Goal: Obtain resource: Obtain resource

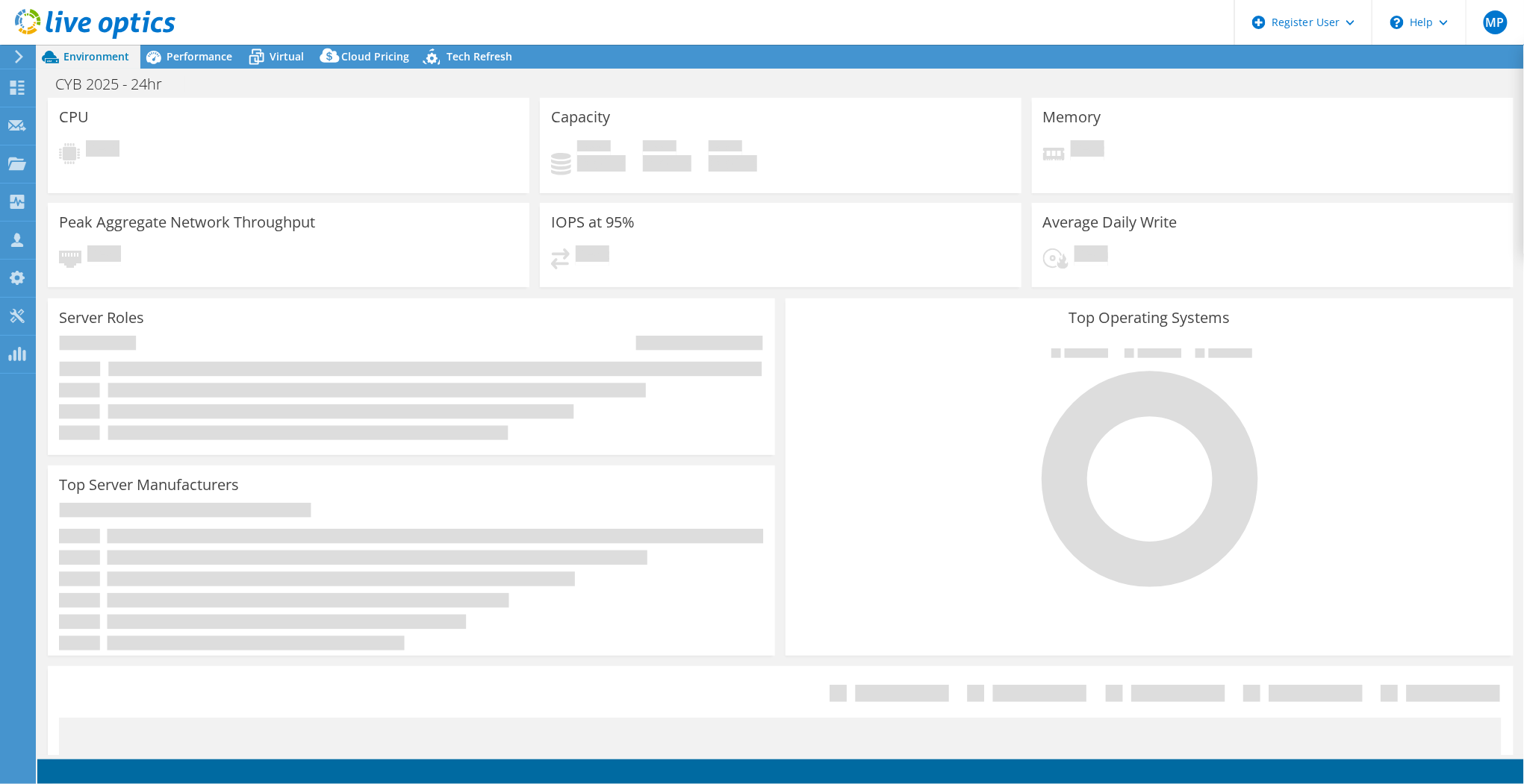
select select "USD"
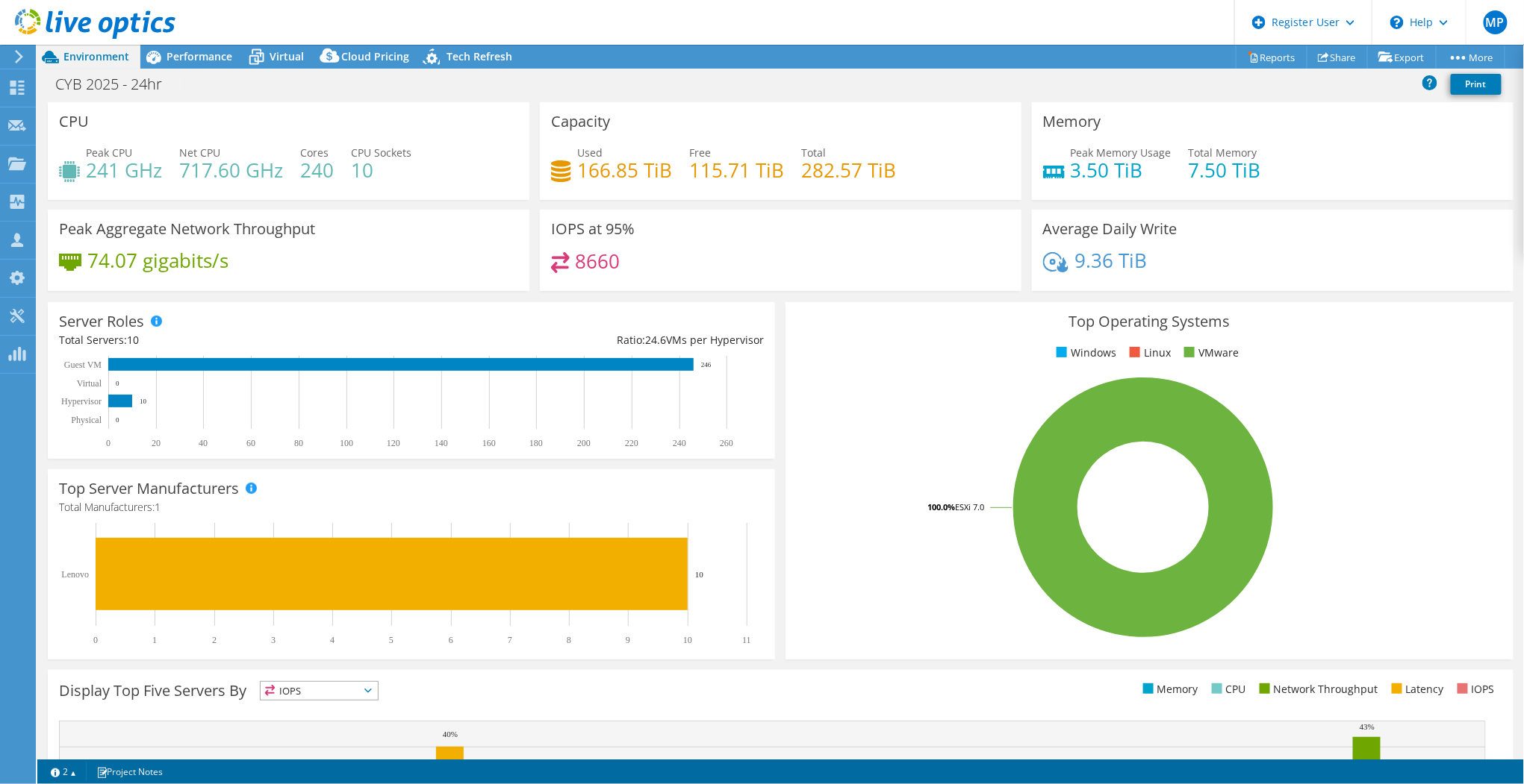
drag, startPoint x: 199, startPoint y: 60, endPoint x: 235, endPoint y: 90, distance: 46.9
click at [199, 60] on span "Performance" at bounding box center [199, 56] width 65 height 14
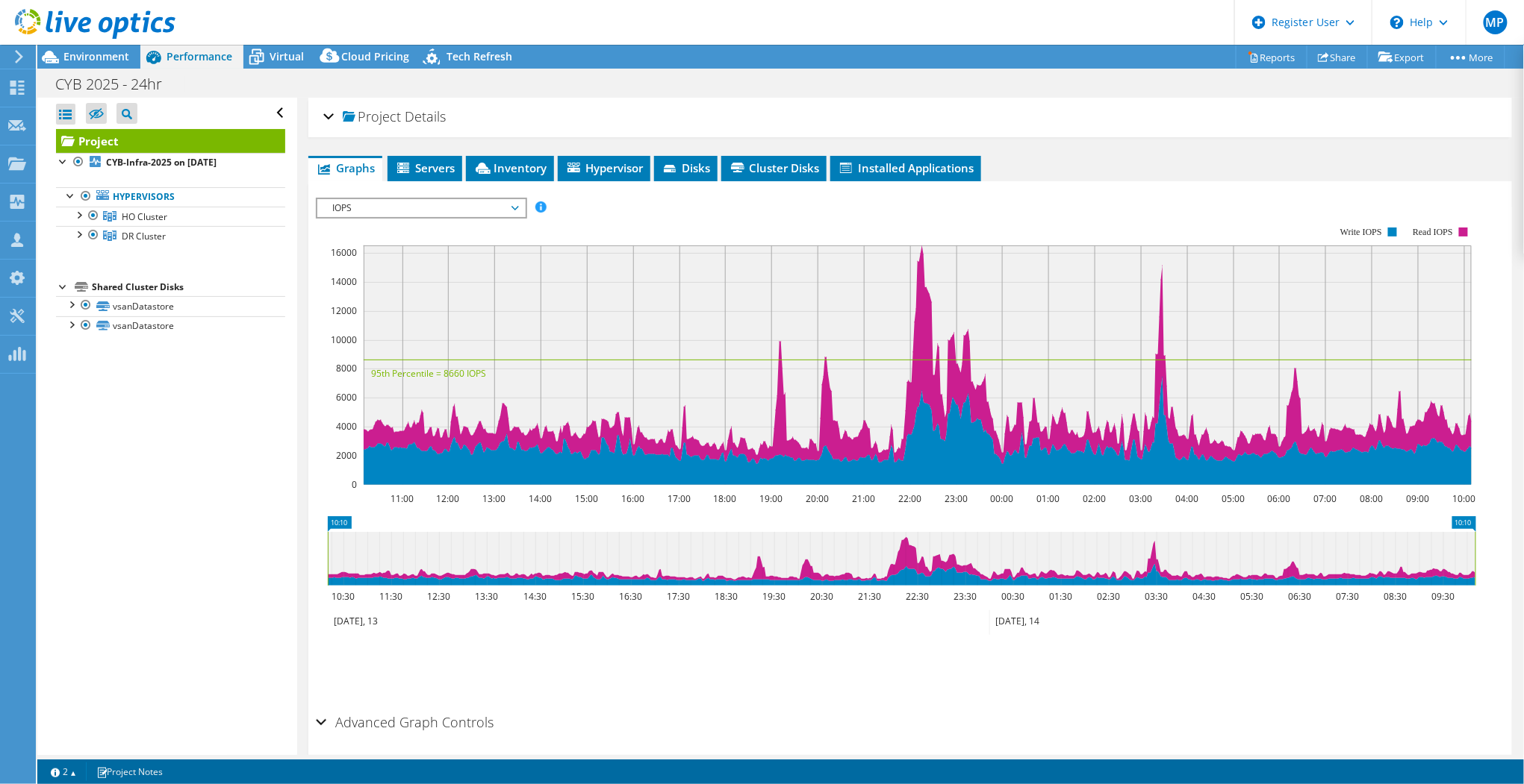
click at [486, 200] on span "IOPS" at bounding box center [420, 208] width 192 height 18
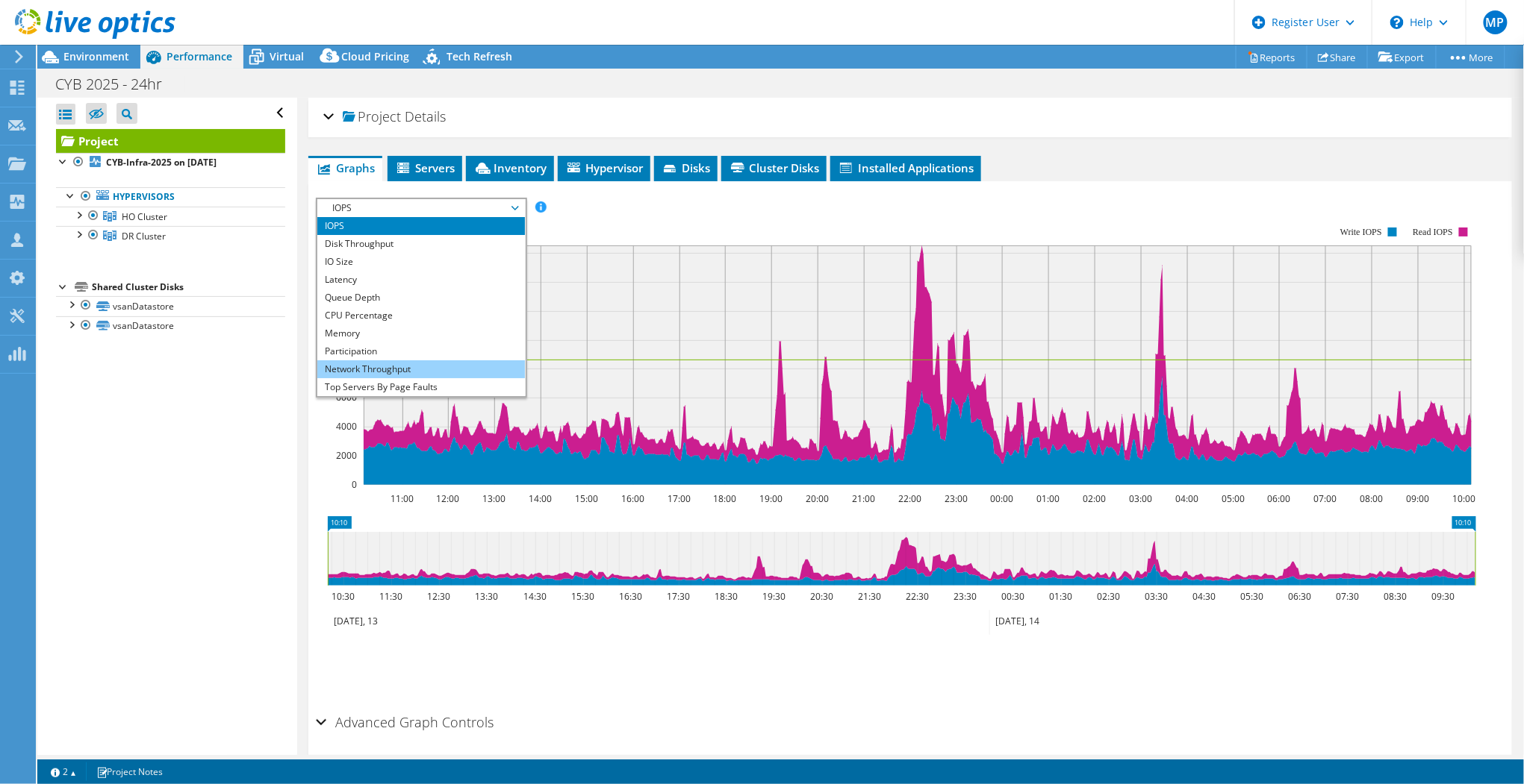
click at [383, 367] on li "Network Throughput" at bounding box center [421, 369] width 207 height 18
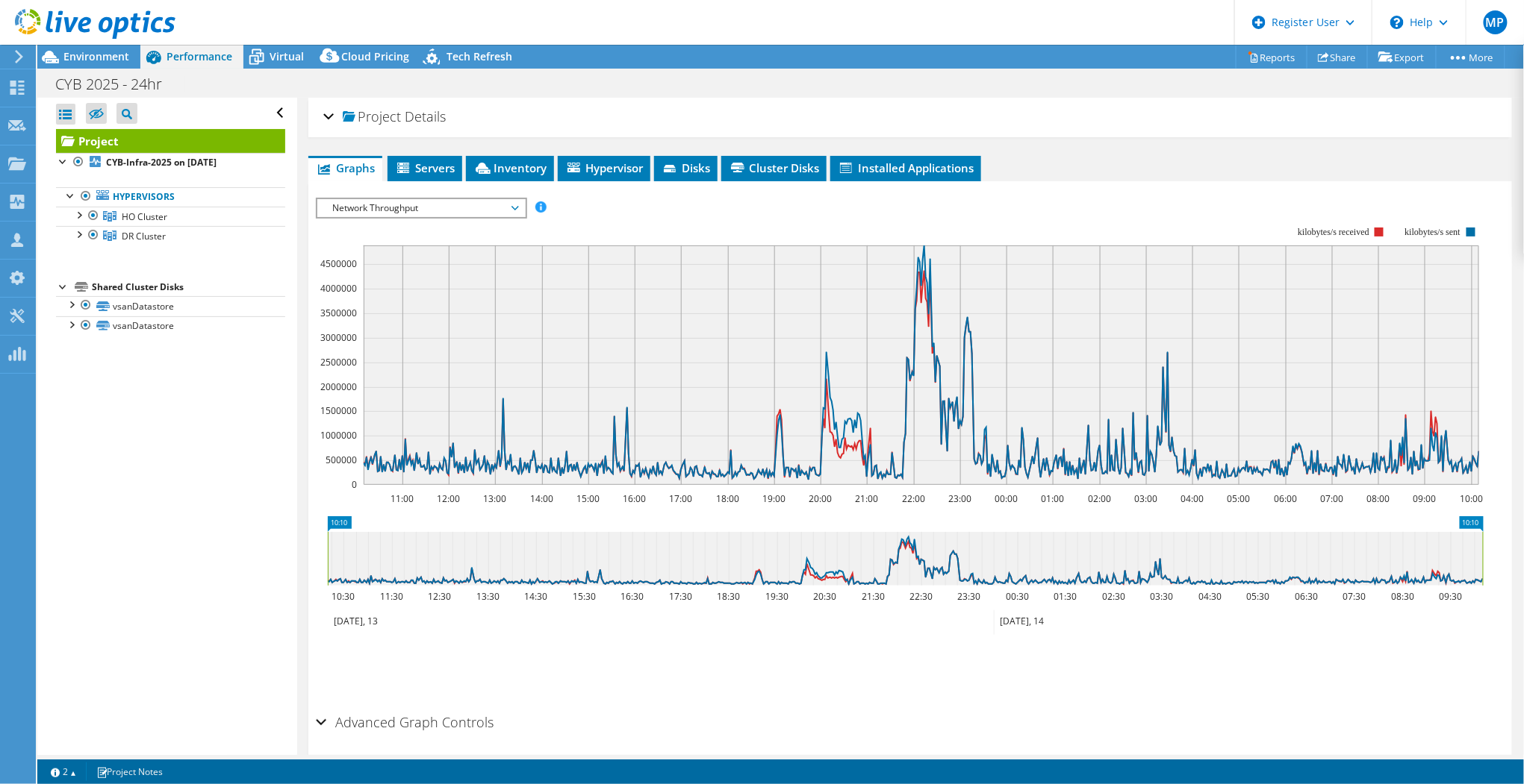
click at [414, 209] on span "Network Throughput" at bounding box center [420, 208] width 192 height 18
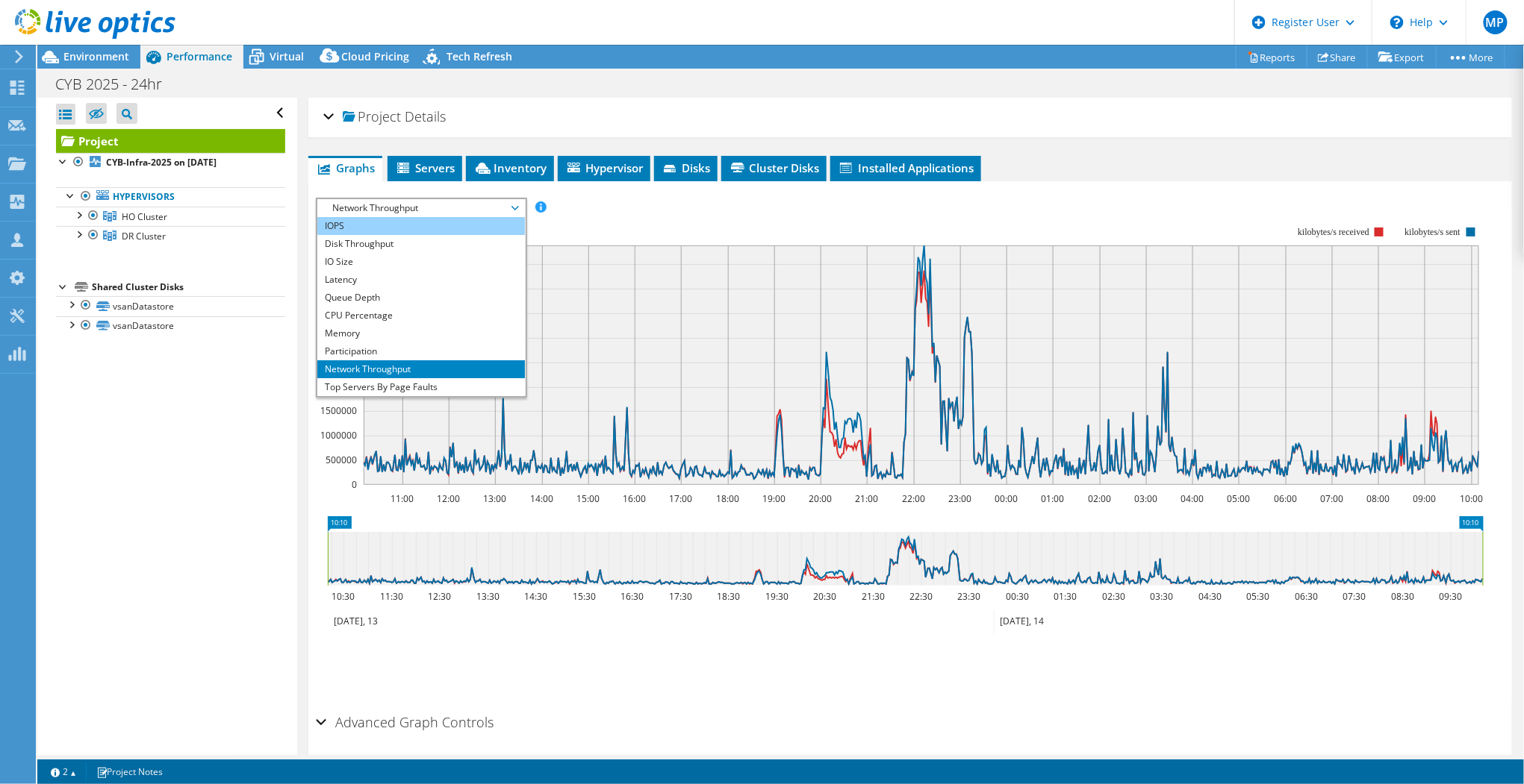
click at [374, 228] on li "IOPS" at bounding box center [421, 225] width 207 height 18
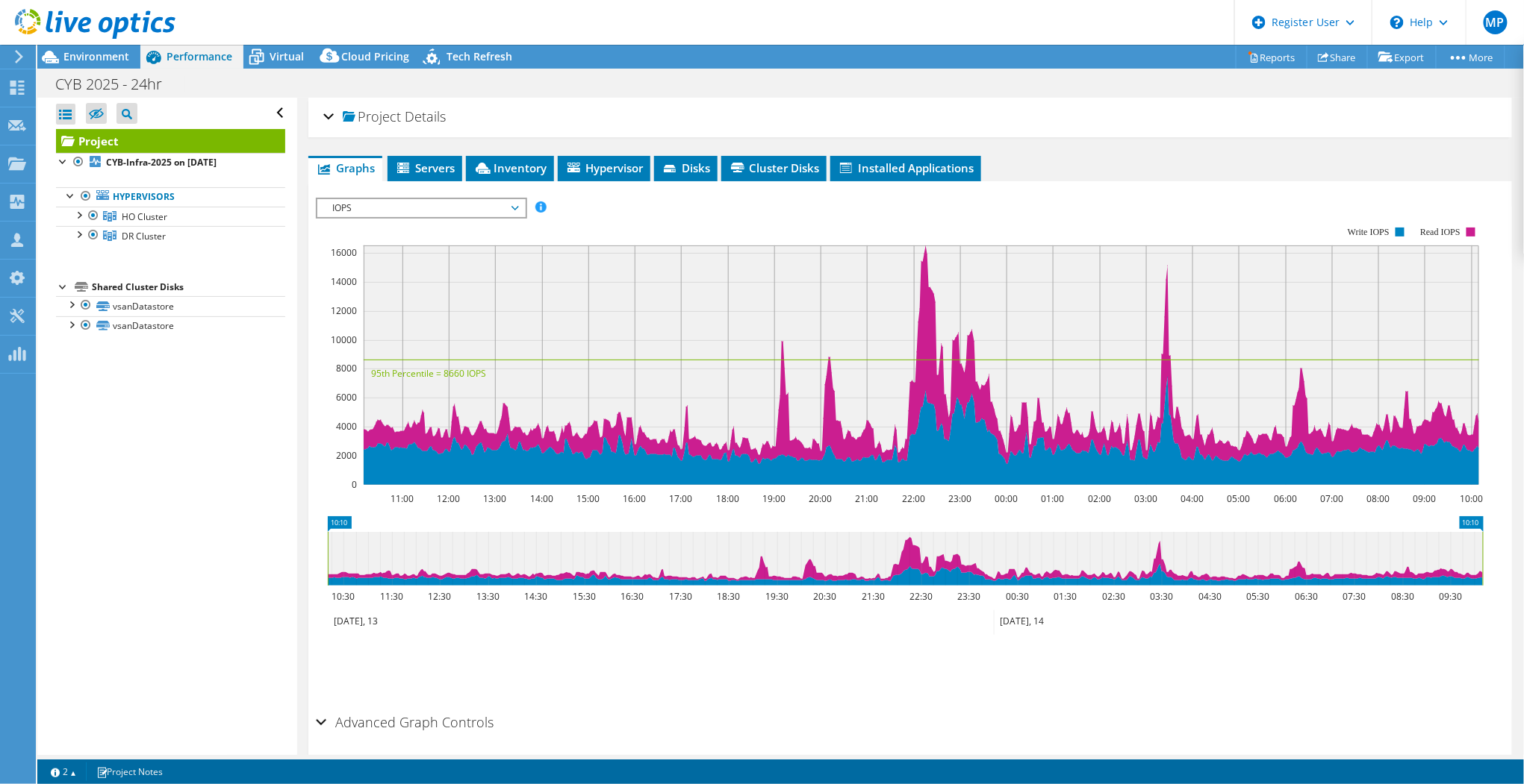
click at [632, 207] on rect at bounding box center [900, 355] width 1168 height 299
click at [93, 53] on span "Environment" at bounding box center [96, 56] width 65 height 14
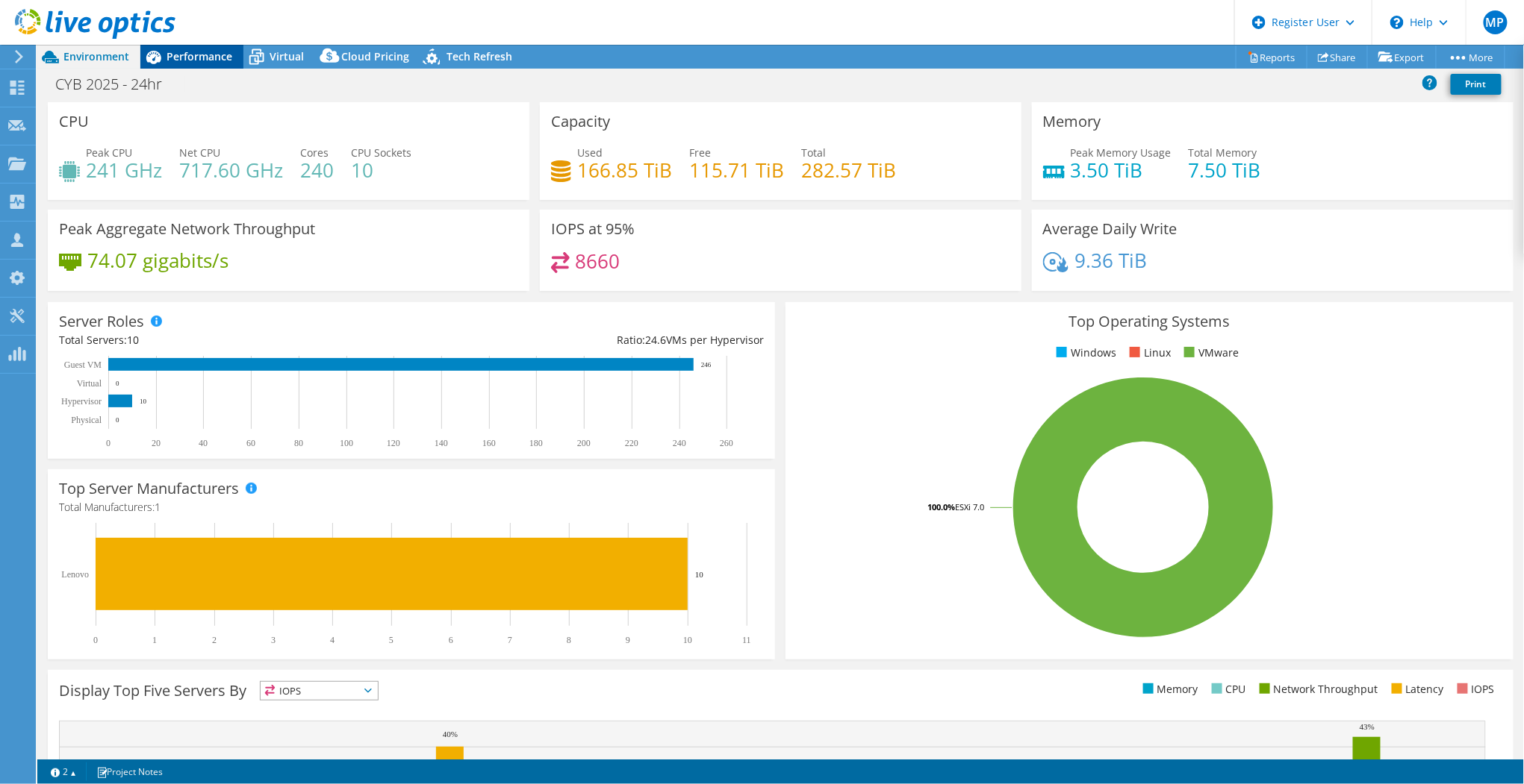
click at [190, 54] on span "Performance" at bounding box center [199, 56] width 65 height 14
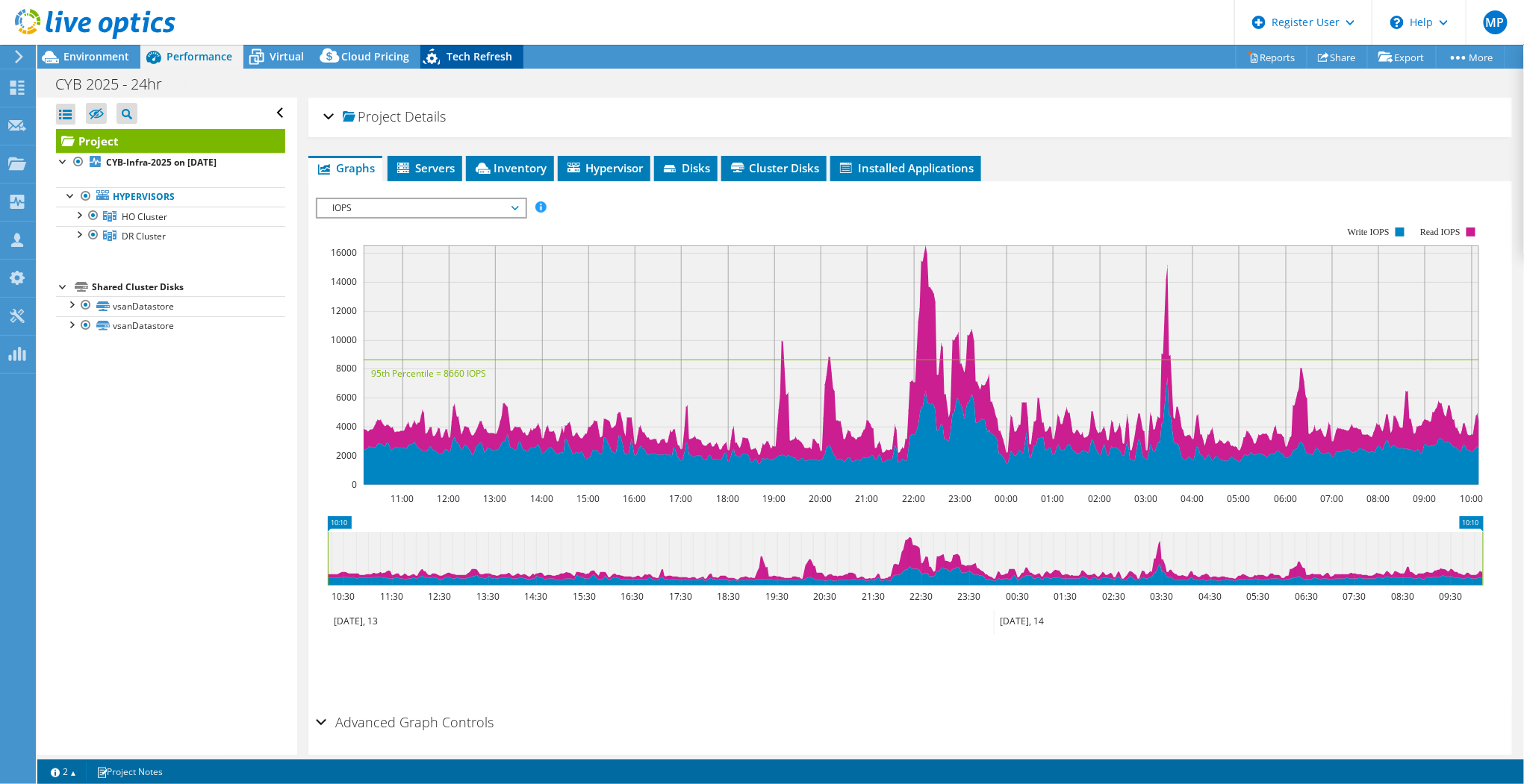
click at [468, 65] on div "Tech Refresh" at bounding box center [472, 57] width 103 height 24
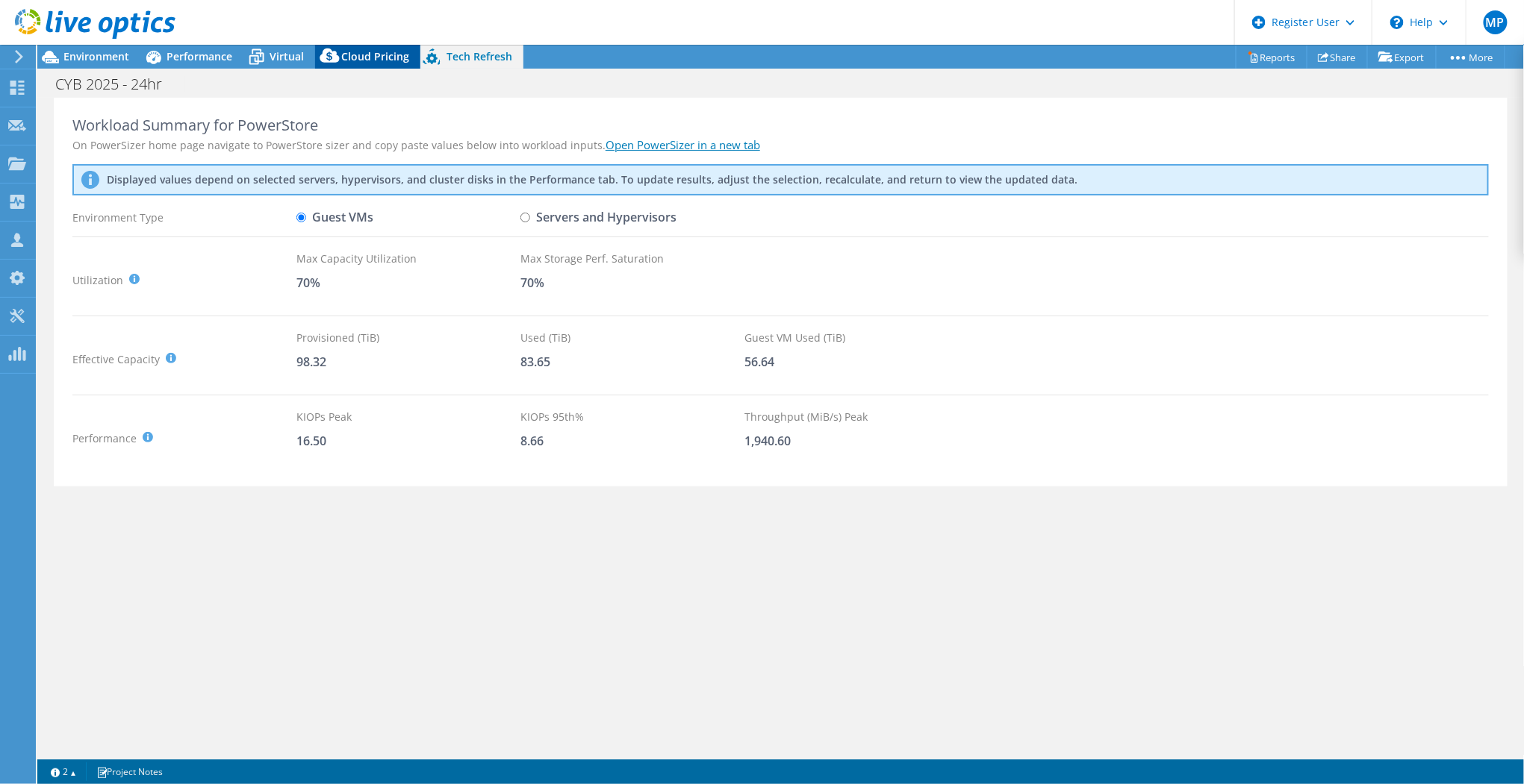
click at [410, 59] on div "Cloud Pricing" at bounding box center [368, 57] width 105 height 24
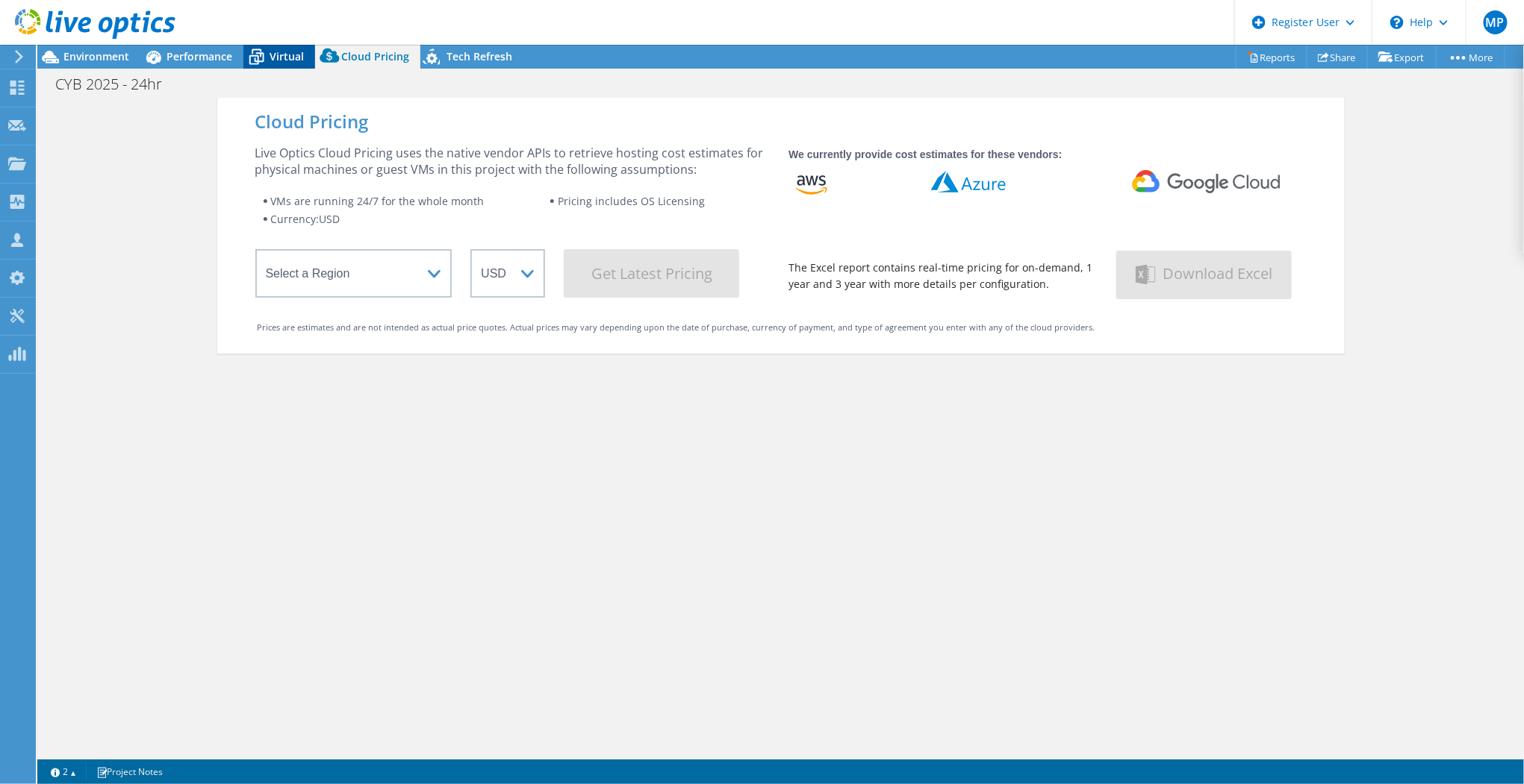
click at [284, 64] on div "Virtual" at bounding box center [279, 57] width 71 height 24
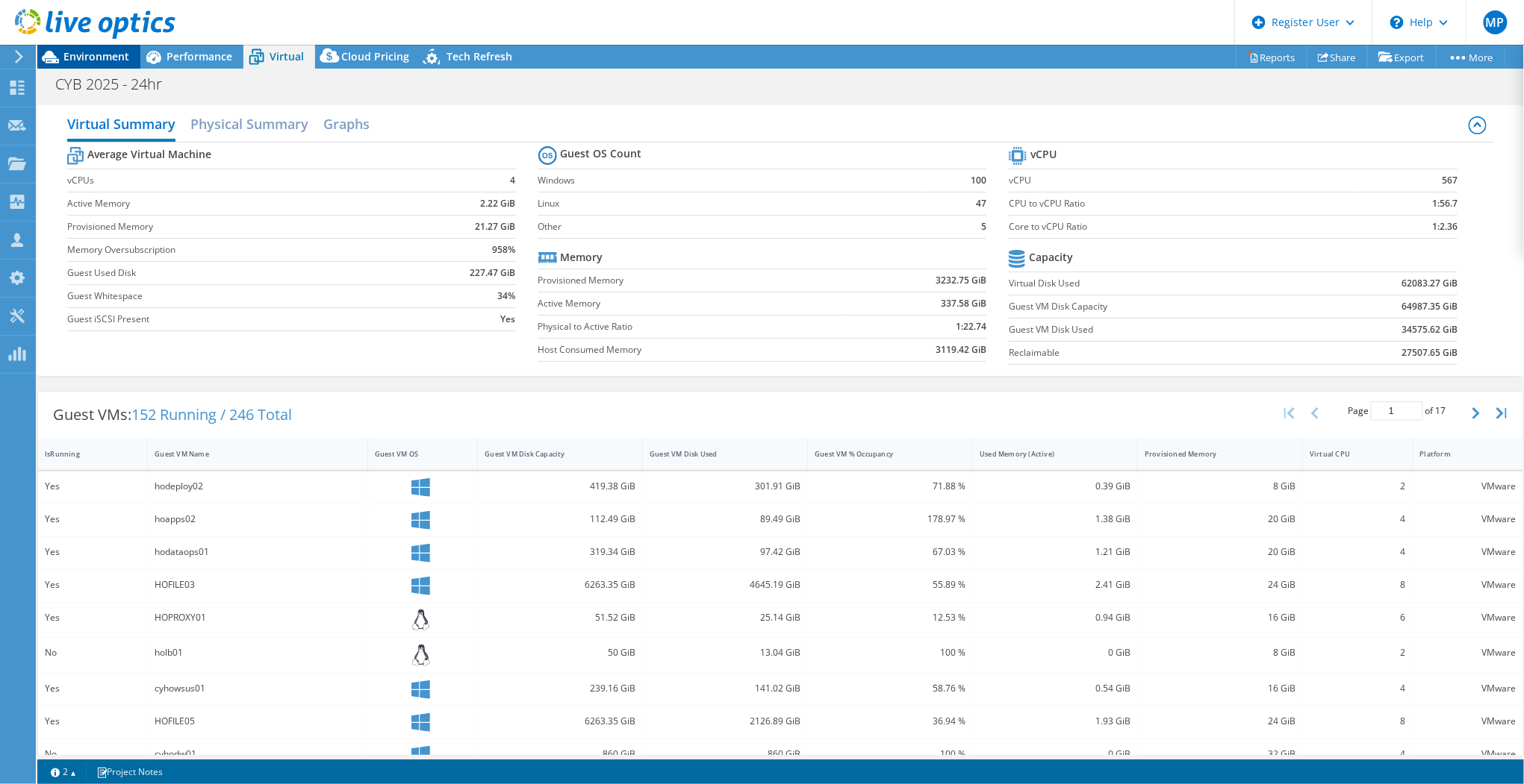
click at [107, 59] on span "Environment" at bounding box center [96, 56] width 65 height 14
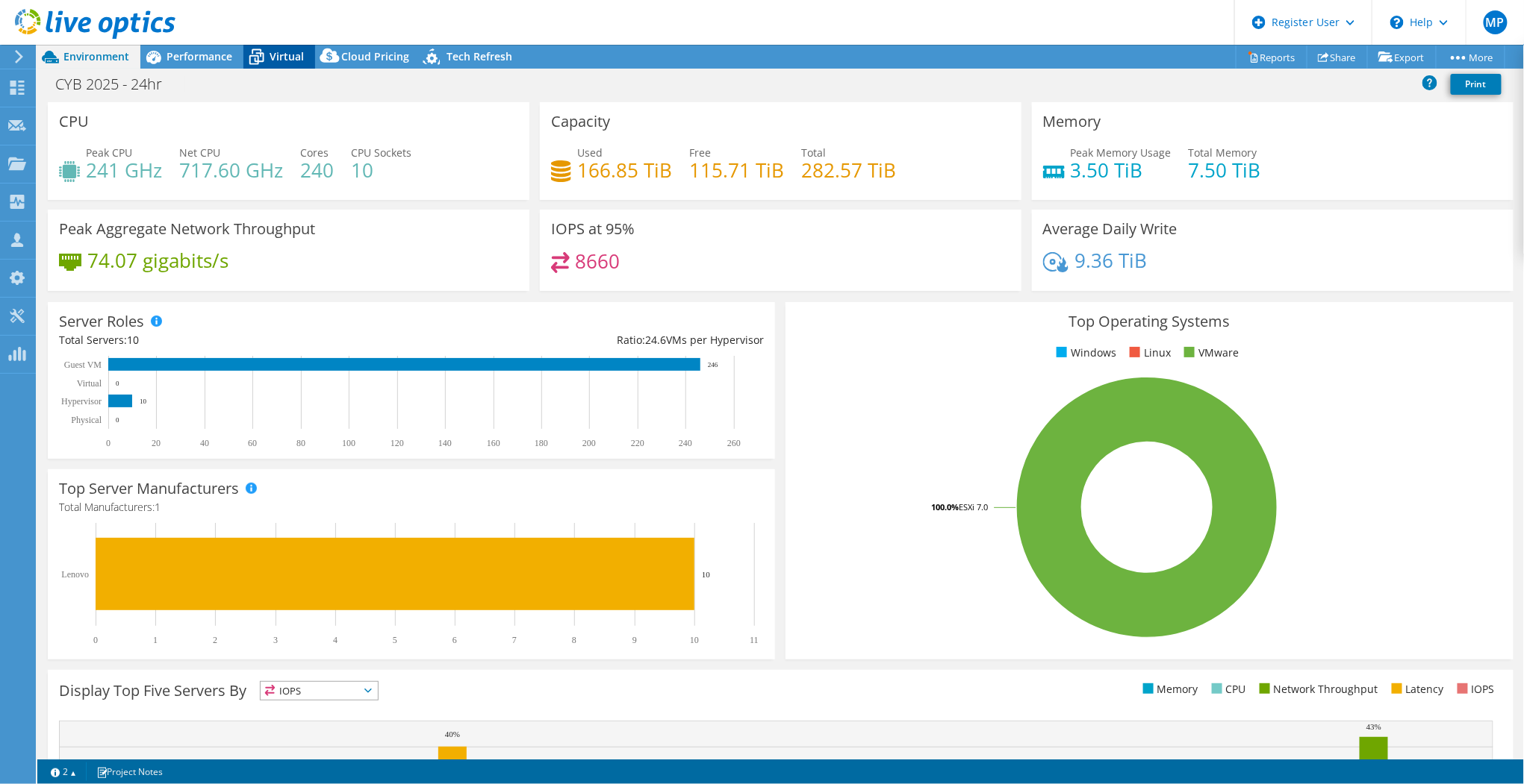
click at [292, 54] on span "Virtual" at bounding box center [287, 56] width 34 height 14
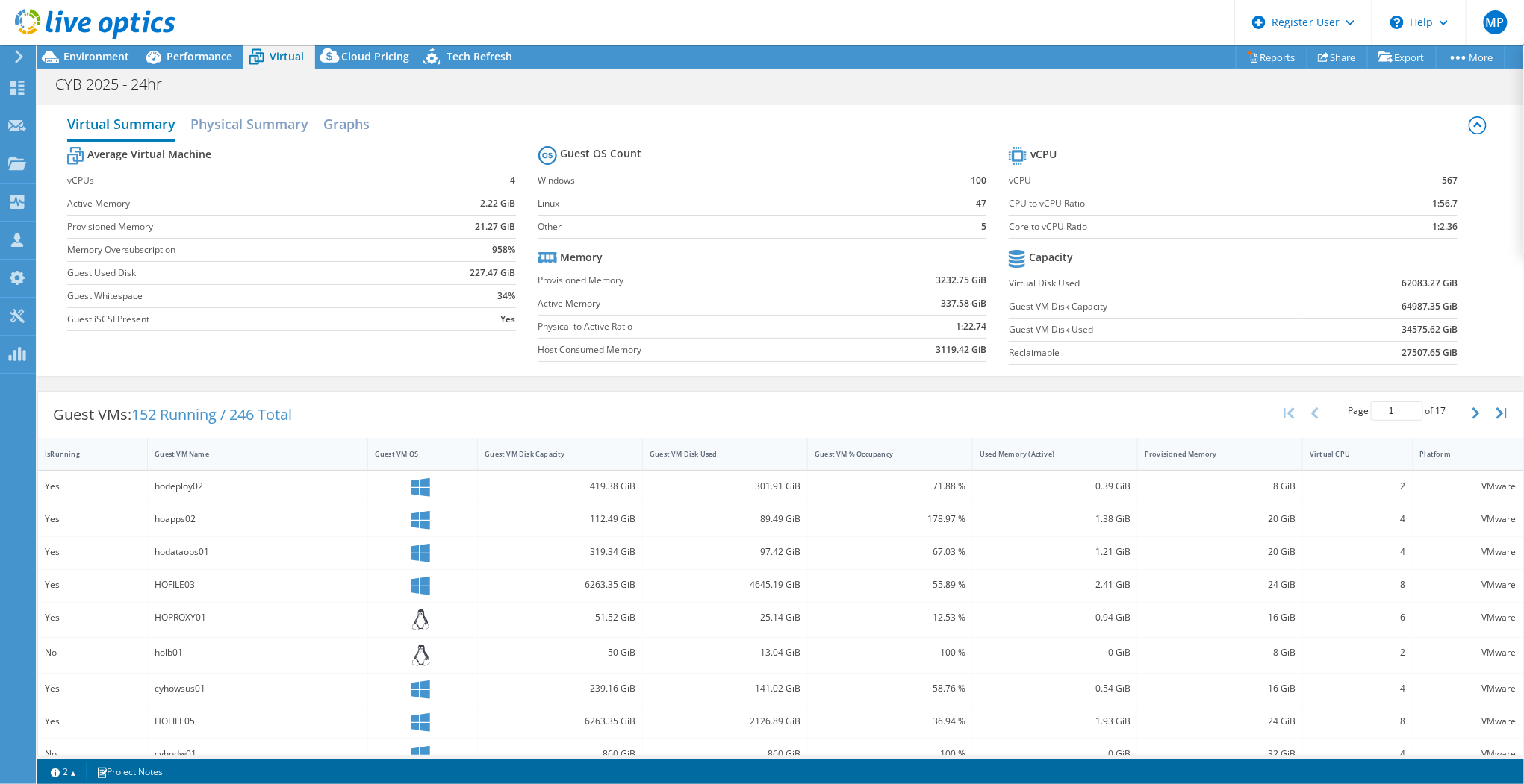
click at [130, 133] on h2 "Virtual Summary" at bounding box center [121, 126] width 108 height 33
click at [197, 64] on div "Performance" at bounding box center [192, 57] width 103 height 24
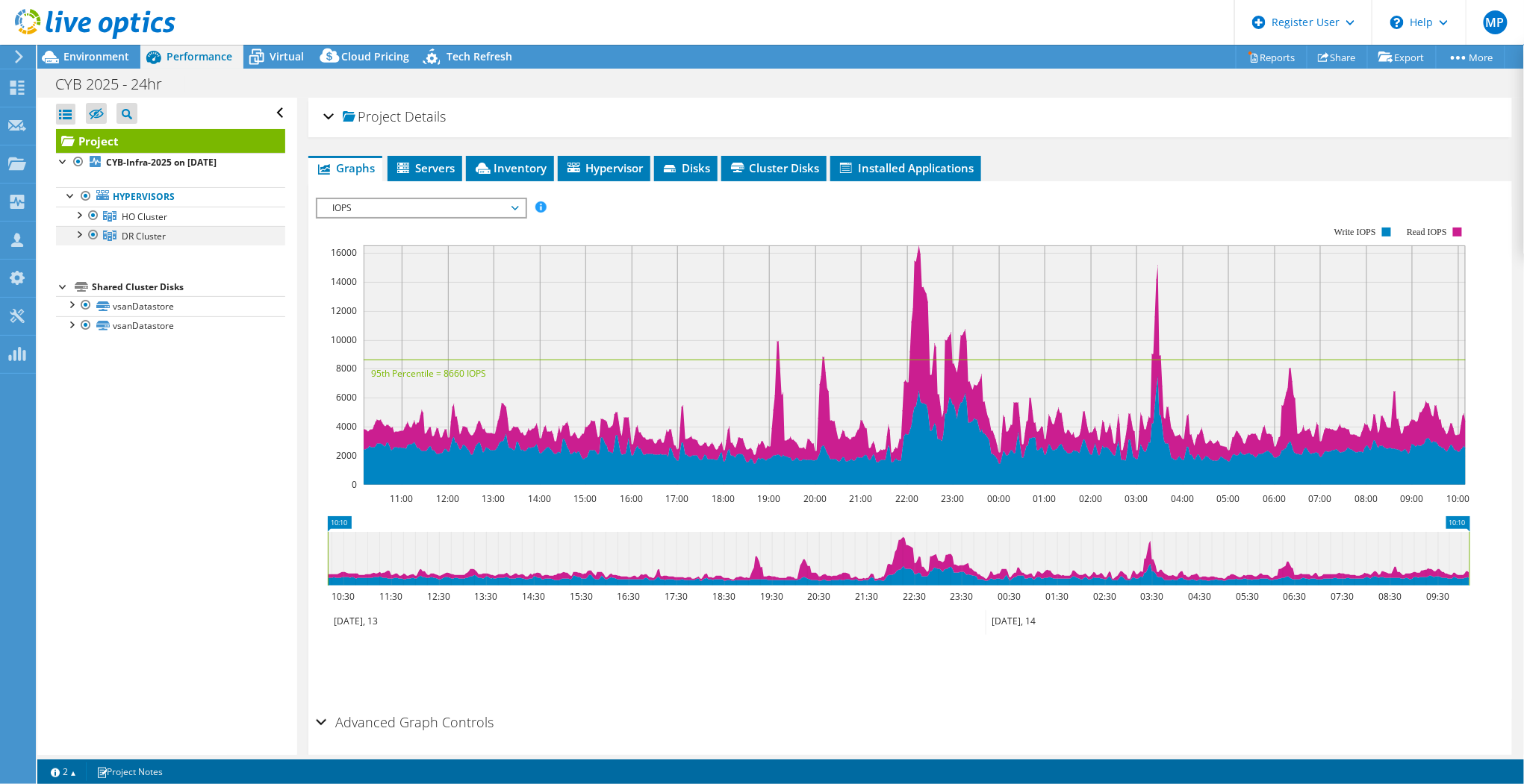
click at [73, 230] on div at bounding box center [77, 233] width 15 height 15
click at [80, 217] on div at bounding box center [77, 213] width 15 height 15
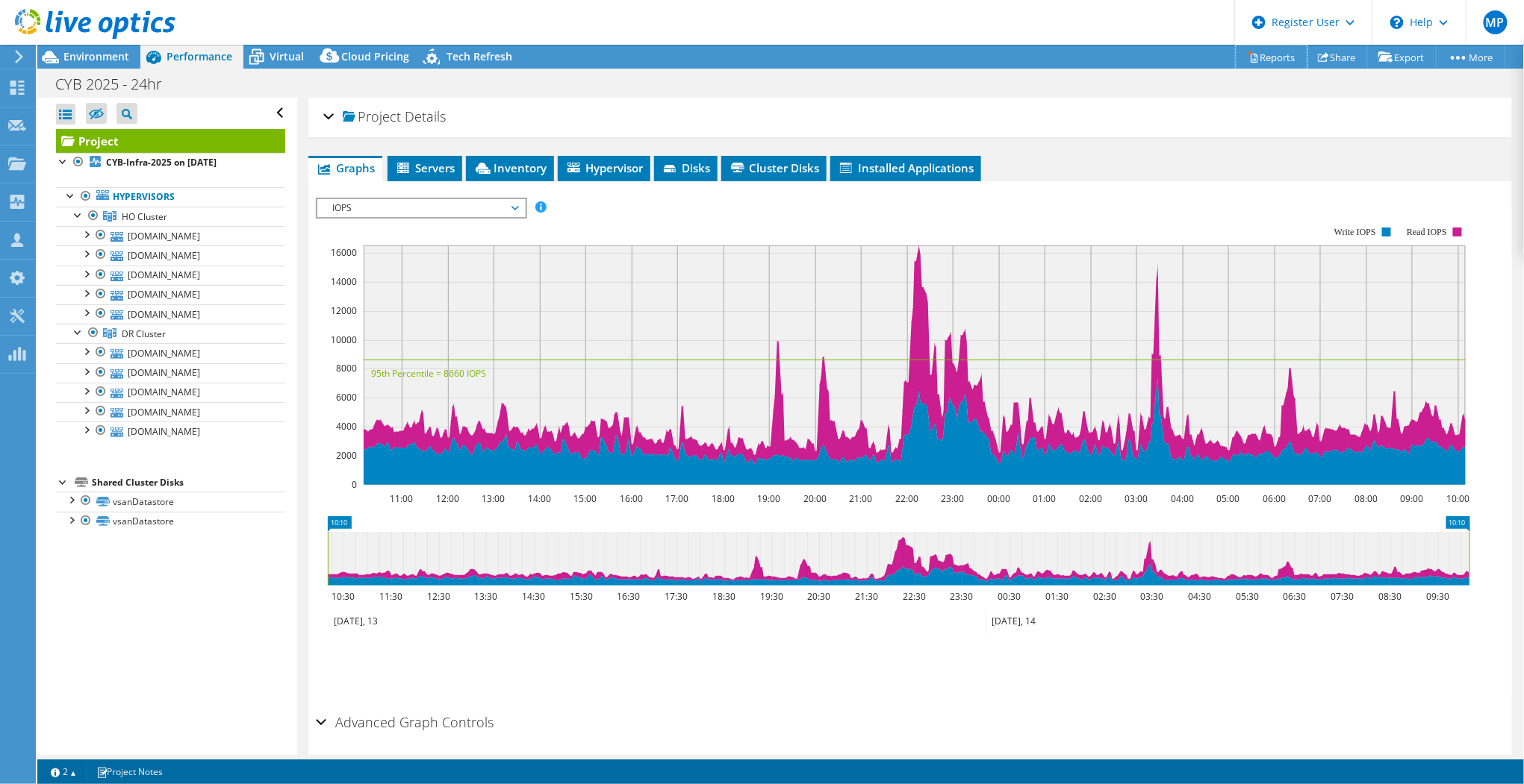
click at [1273, 63] on link "Reports" at bounding box center [1271, 57] width 71 height 23
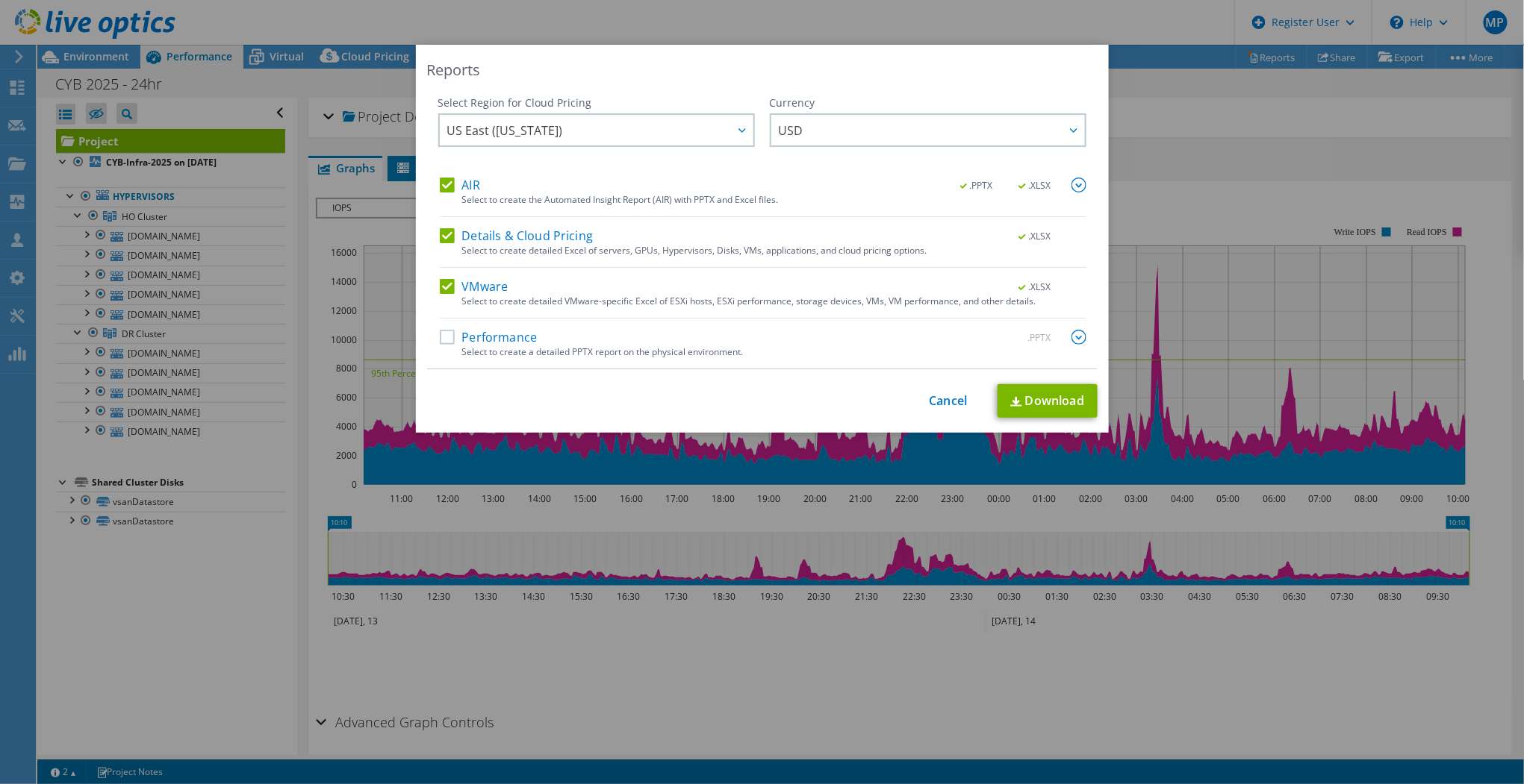
click at [453, 237] on label "Details & Cloud Pricing" at bounding box center [517, 235] width 154 height 15
click at [0, 0] on input "Details & Cloud Pricing" at bounding box center [0, 0] width 0 height 0
click at [443, 186] on label "AIR" at bounding box center [460, 184] width 40 height 15
click at [0, 0] on input "AIR" at bounding box center [0, 0] width 0 height 0
click at [1050, 399] on link "Download" at bounding box center [1048, 401] width 100 height 34
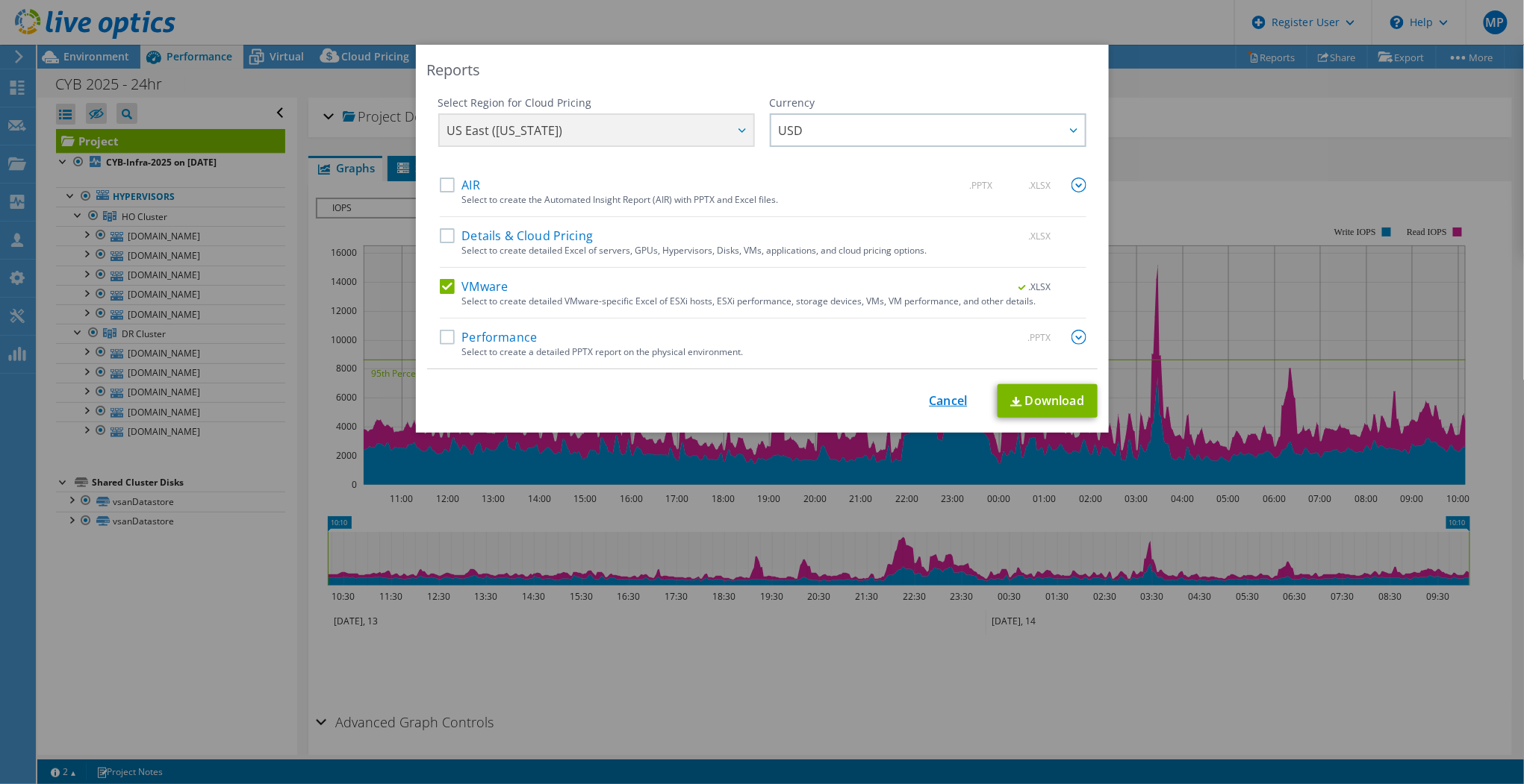
click at [944, 394] on link "Cancel" at bounding box center [949, 401] width 38 height 14
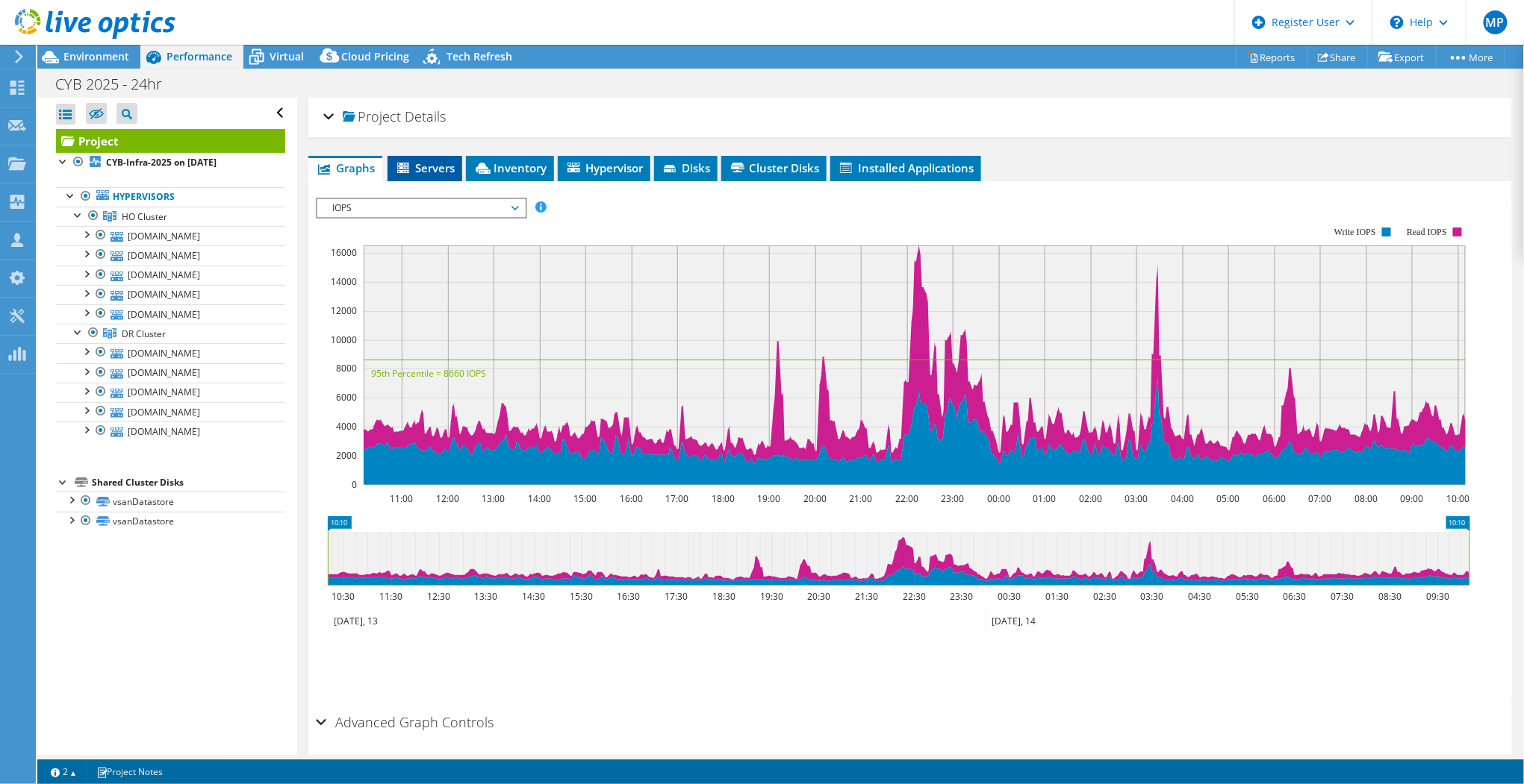
click at [409, 168] on icon at bounding box center [404, 169] width 15 height 13
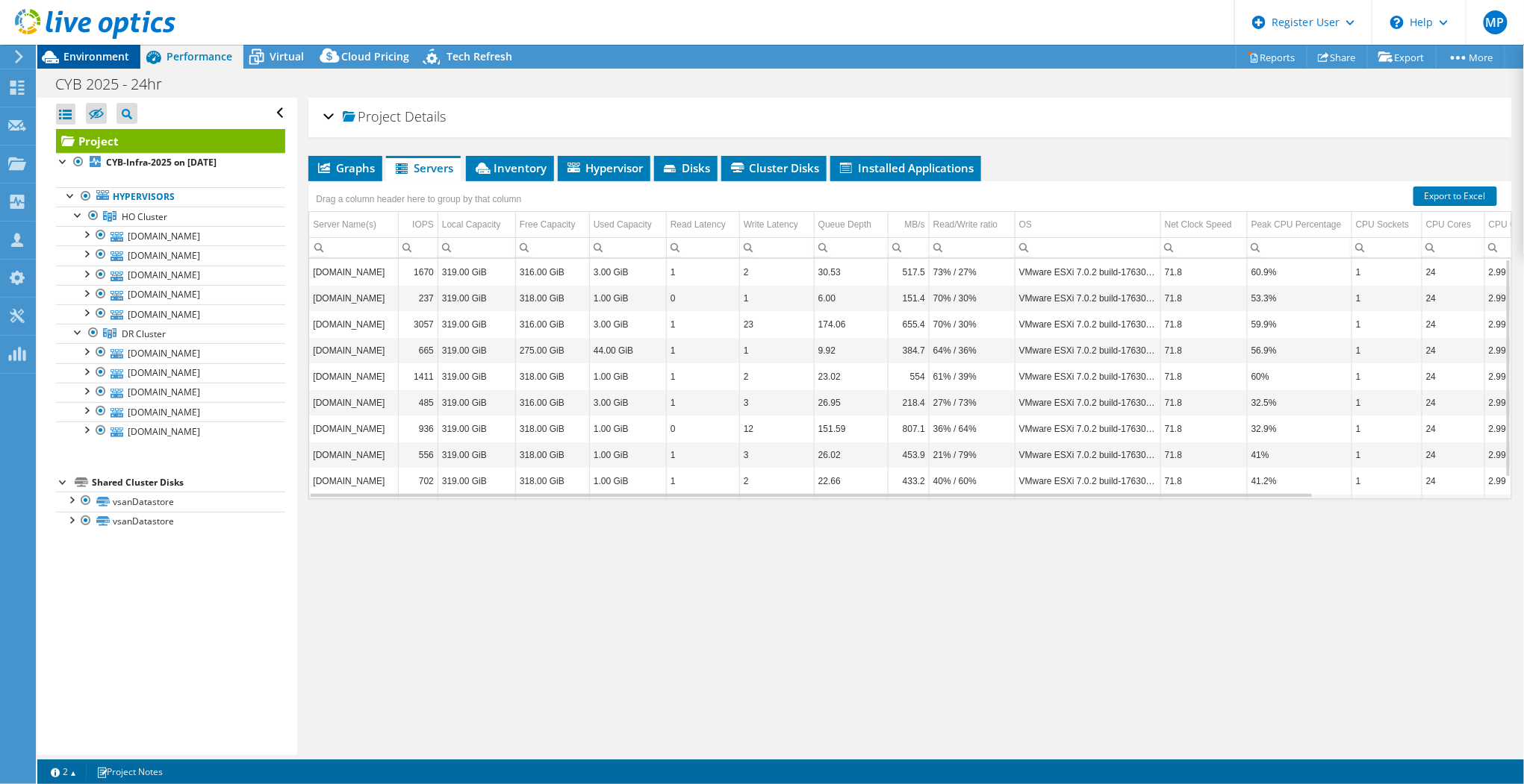
click at [102, 63] on span "Environment" at bounding box center [96, 56] width 65 height 14
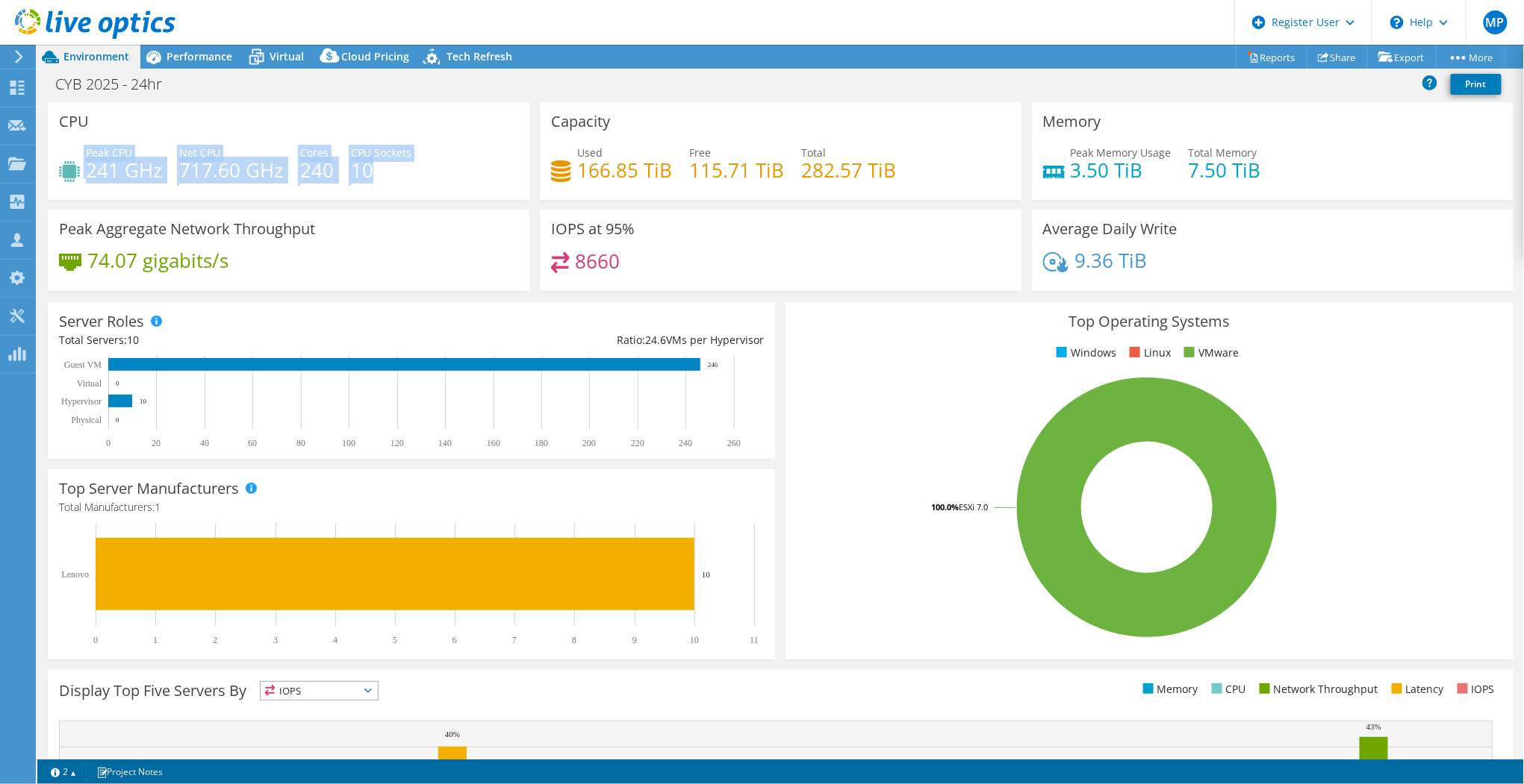
drag, startPoint x: 399, startPoint y: 170, endPoint x: 58, endPoint y: 153, distance: 341.4
click at [58, 153] on div "CPU Peak CPU 241 GHz Net CPU 717.60 GHz Cores 240 CPU Sockets 10" at bounding box center [288, 151] width 481 height 98
drag, startPoint x: 58, startPoint y: 153, endPoint x: 320, endPoint y: 173, distance: 262.8
click at [320, 173] on h4 "240" at bounding box center [317, 170] width 34 height 16
click at [449, 176] on div "Peak CPU 241 GHz Net CPU 717.60 GHz Cores 240 CPU Sockets 10" at bounding box center [288, 169] width 459 height 48
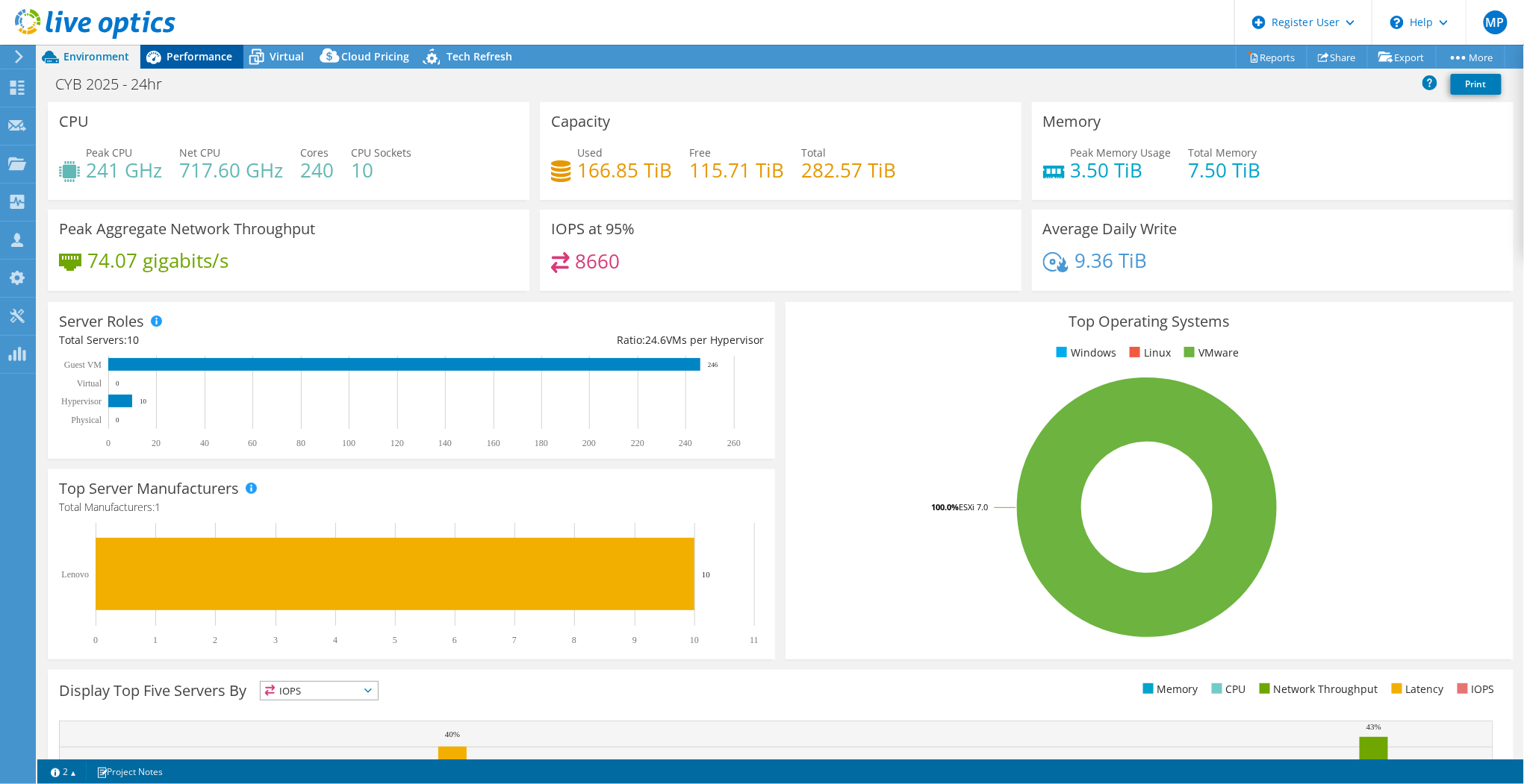
click at [165, 60] on icon at bounding box center [153, 57] width 26 height 26
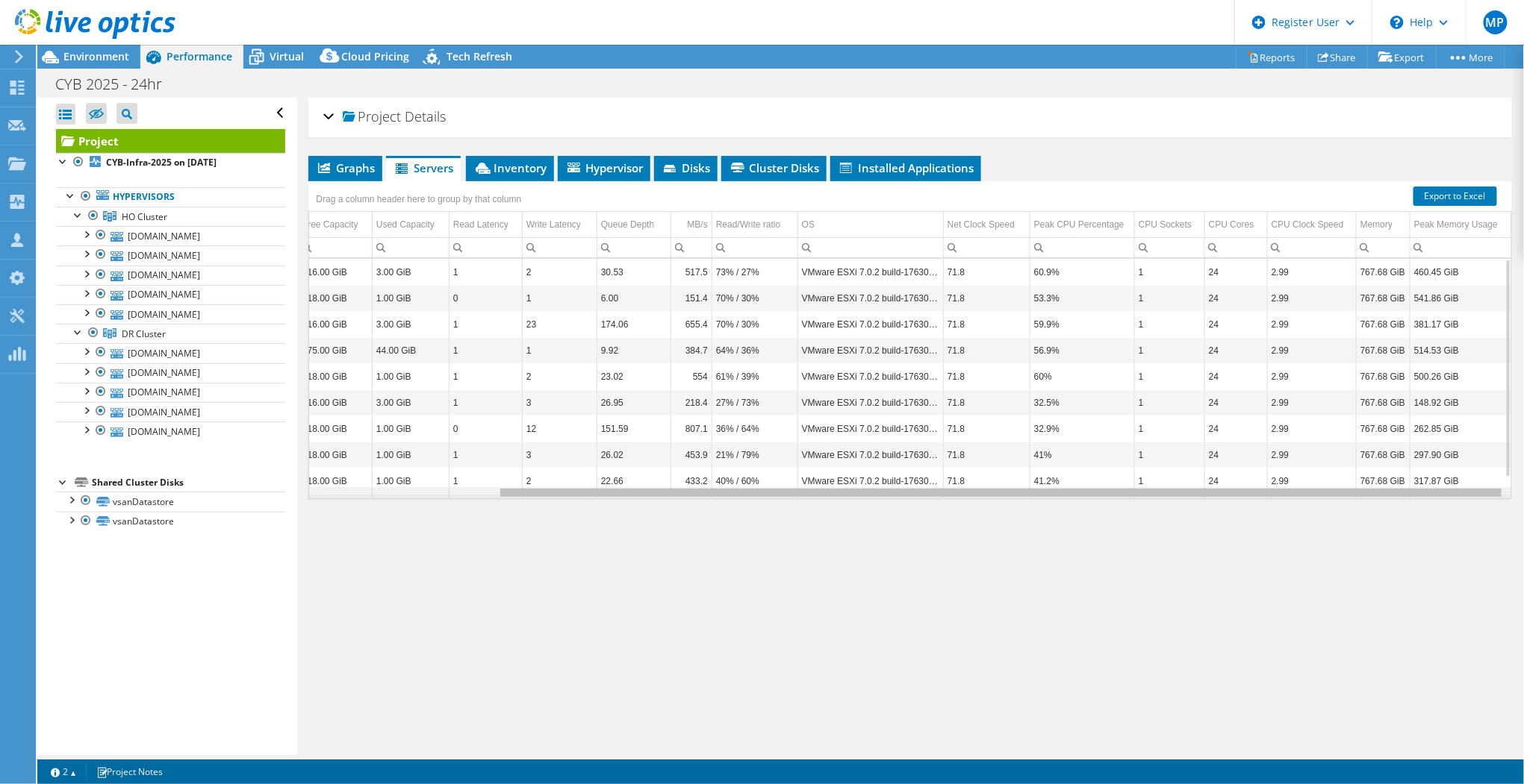
scroll to position [0, 225]
drag, startPoint x: 1197, startPoint y: 491, endPoint x: 1415, endPoint y: 493, distance: 218.0
click at [1415, 493] on body "MP Dell User [PERSON_NAME] [PERSON_NAME][EMAIL_ADDRESS][PERSON_NAME][DOMAIN_NAM…" at bounding box center [762, 392] width 1524 height 784
click at [436, 491] on div "Data grid" at bounding box center [910, 492] width 1202 height 11
drag, startPoint x: 439, startPoint y: 491, endPoint x: 869, endPoint y: 481, distance: 430.1
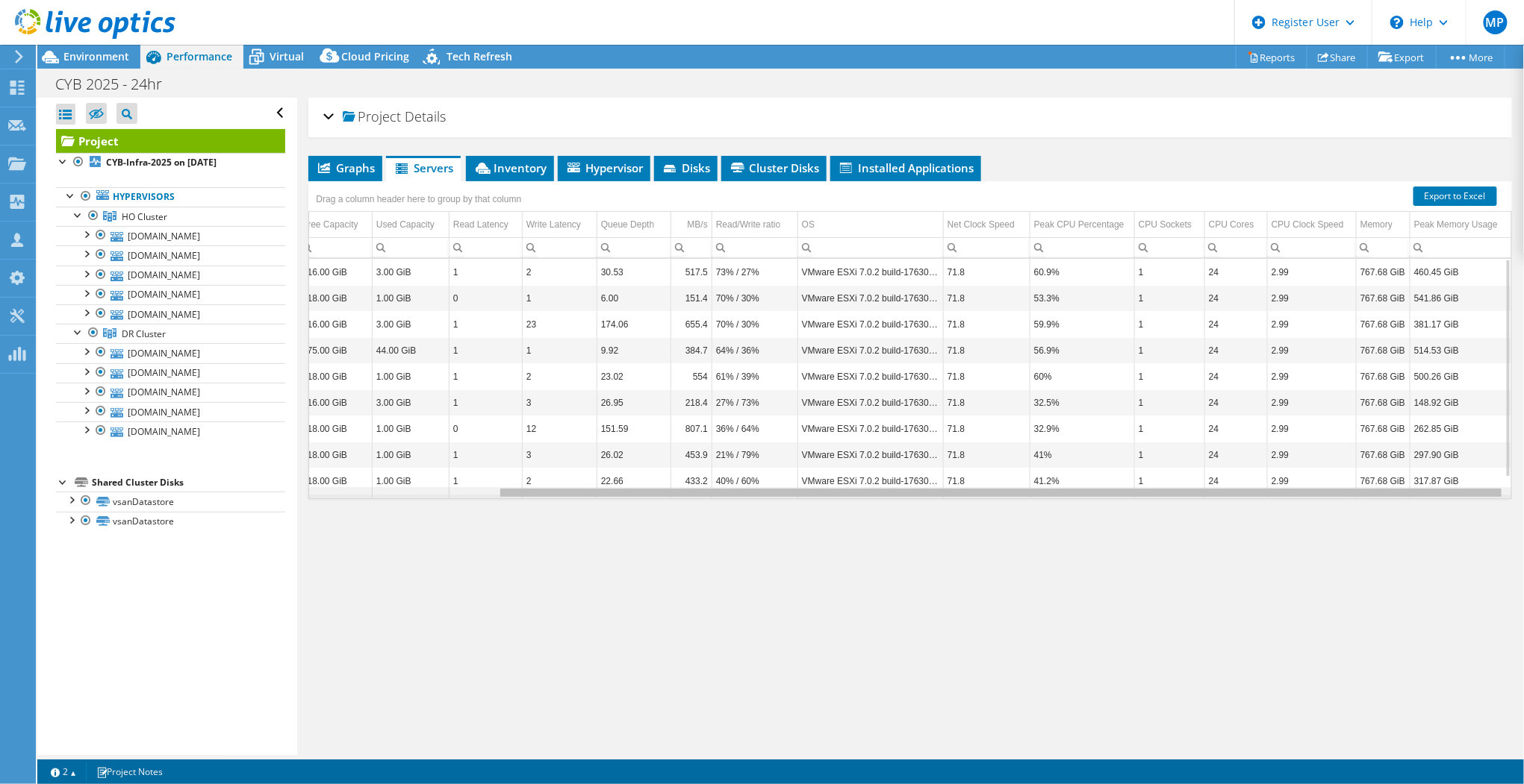
click at [843, 482] on body "MP Dell User [PERSON_NAME] [PERSON_NAME][EMAIL_ADDRESS][PERSON_NAME][DOMAIN_NAM…" at bounding box center [762, 392] width 1524 height 784
drag, startPoint x: 1364, startPoint y: 491, endPoint x: 1372, endPoint y: 491, distance: 8.0
click at [1372, 491] on body "MP Dell User [PERSON_NAME] [PERSON_NAME][EMAIL_ADDRESS][PERSON_NAME][DOMAIN_NAM…" at bounding box center [762, 392] width 1524 height 784
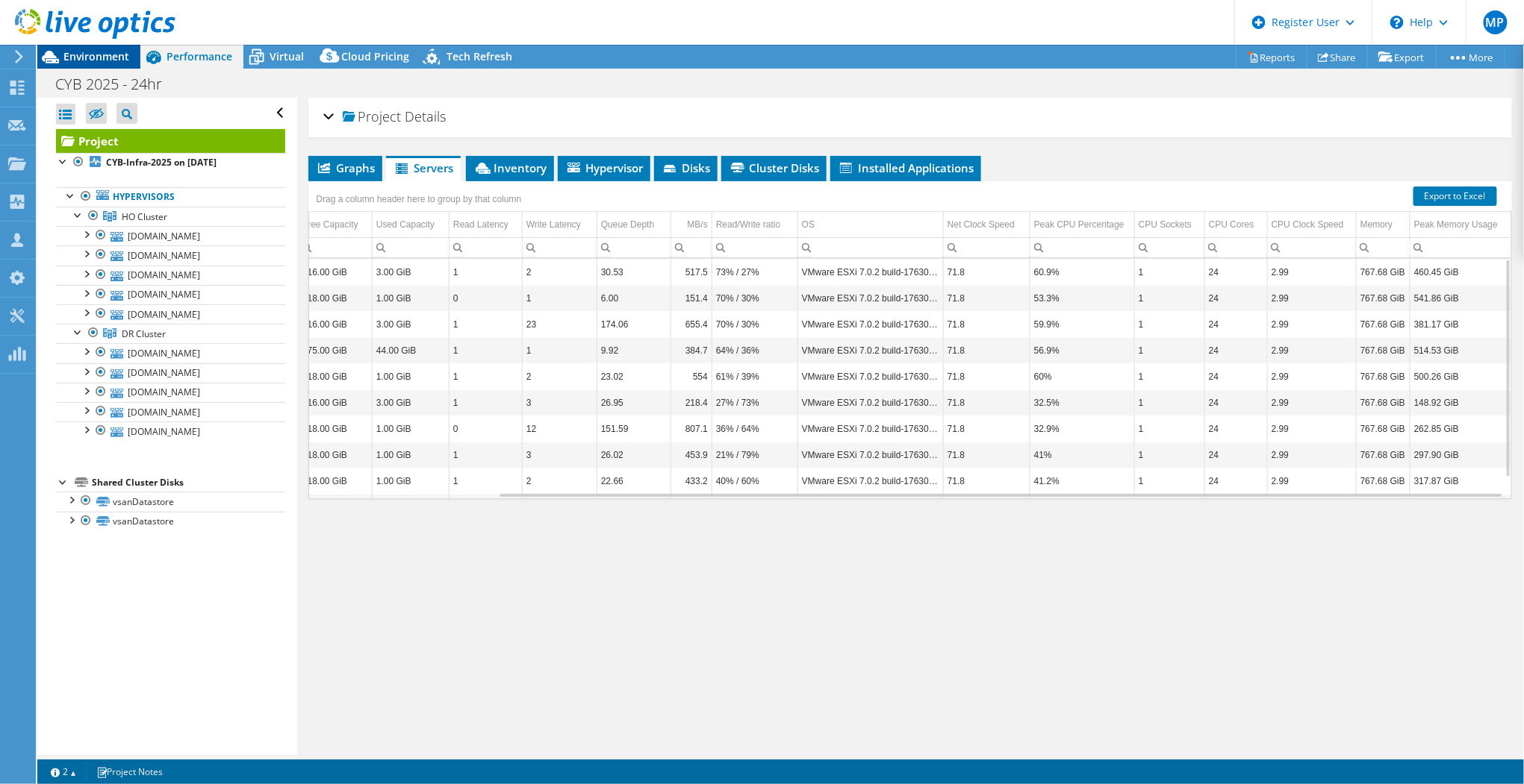
click at [117, 57] on span "Environment" at bounding box center [96, 56] width 65 height 14
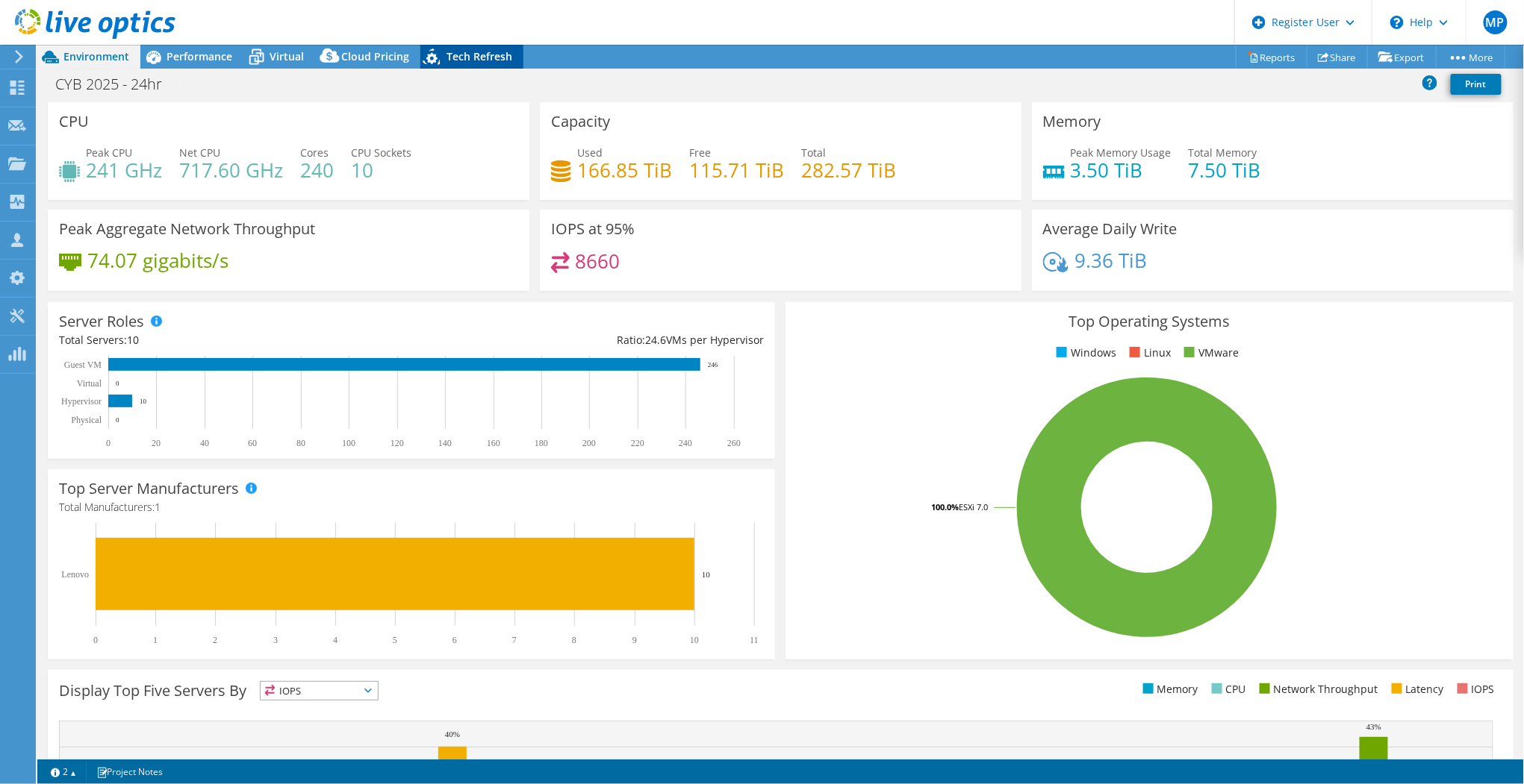
click at [497, 64] on div "Tech Refresh" at bounding box center [472, 57] width 103 height 24
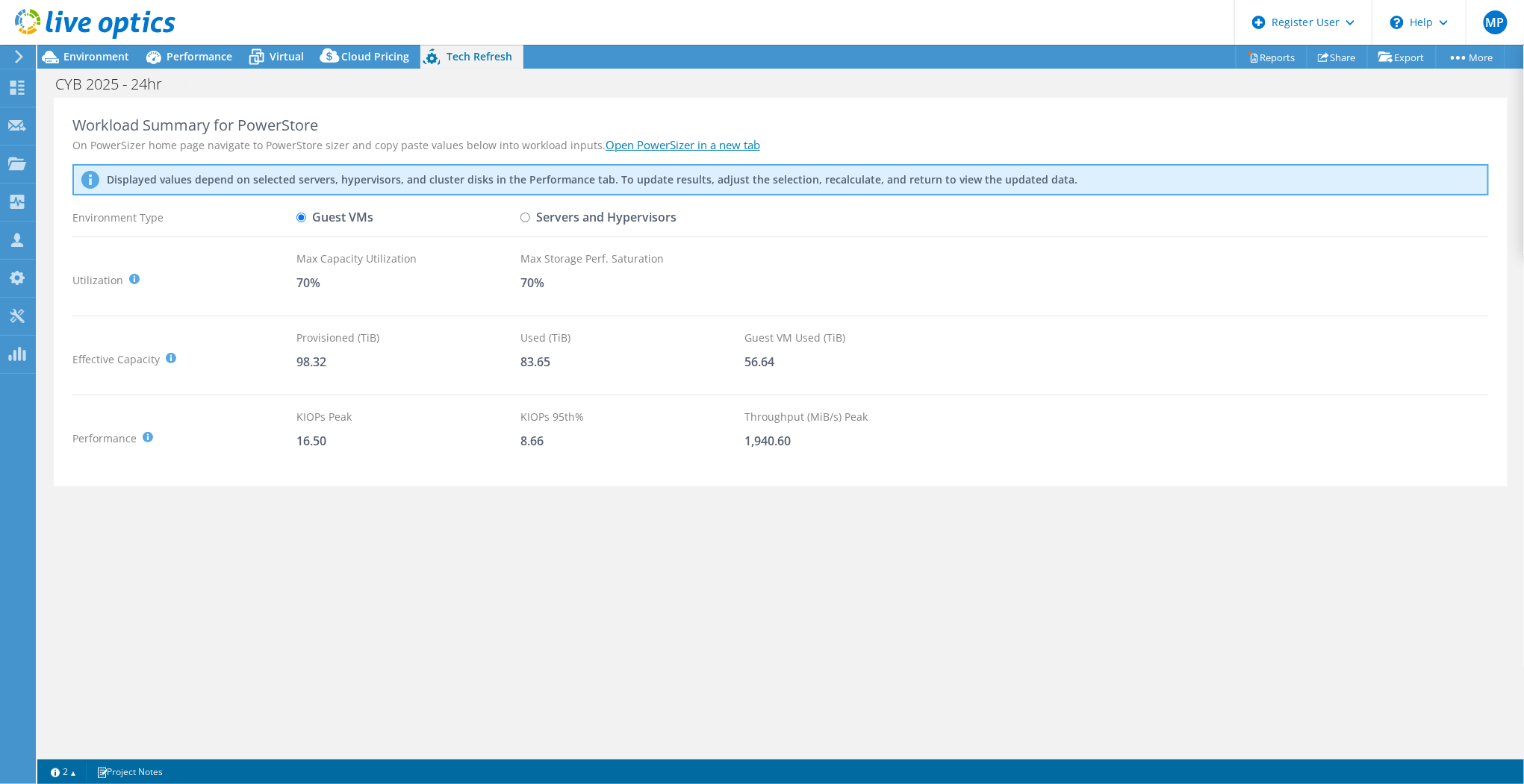
click at [85, 48] on div at bounding box center [88, 25] width 176 height 50
click at [92, 55] on span "Environment" at bounding box center [96, 56] width 65 height 14
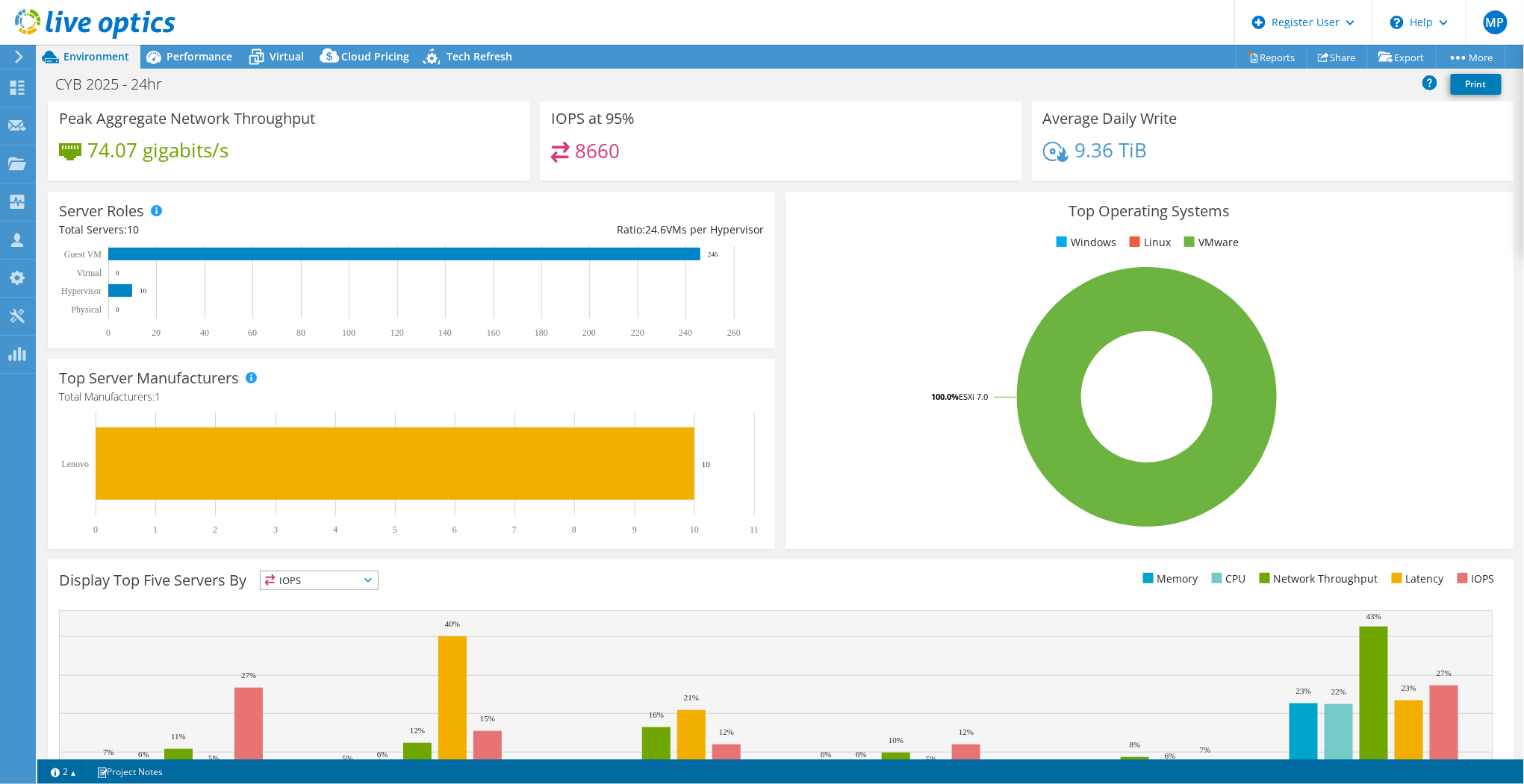
scroll to position [211, 0]
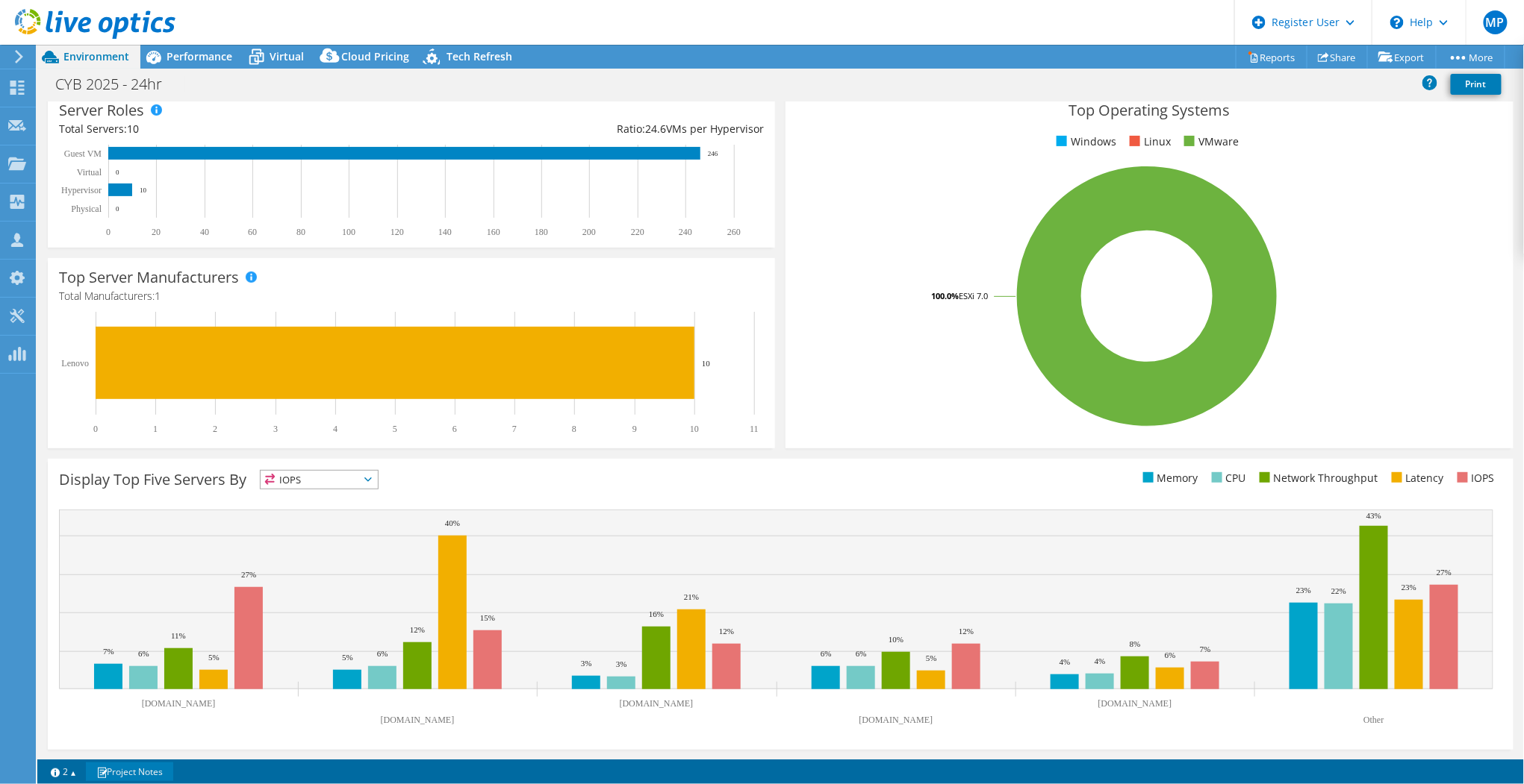
click at [115, 781] on link "Project Notes" at bounding box center [129, 772] width 87 height 19
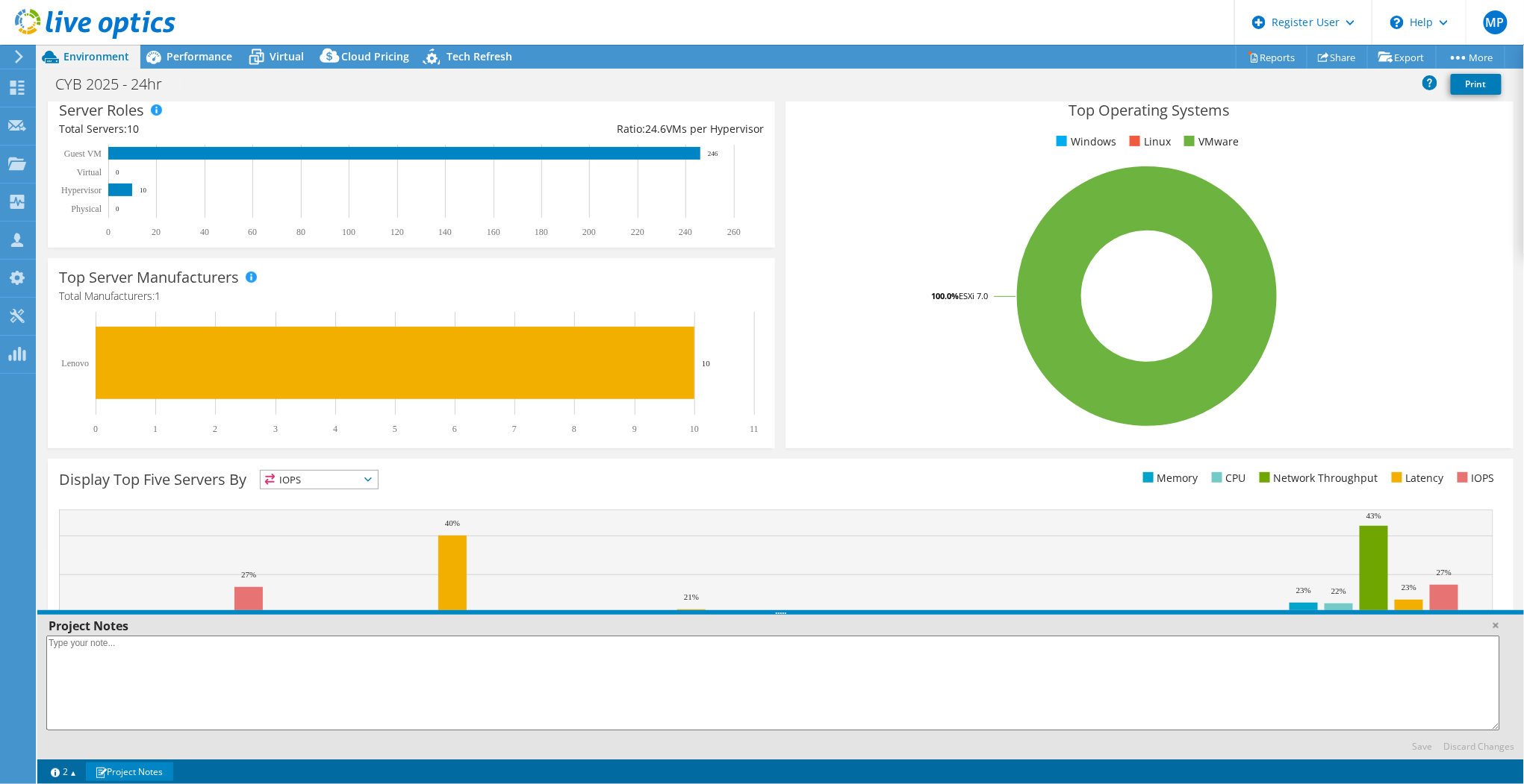
click at [925, 466] on div "Display Top Five Servers By IOPS IOPS" at bounding box center [781, 604] width 1465 height 291
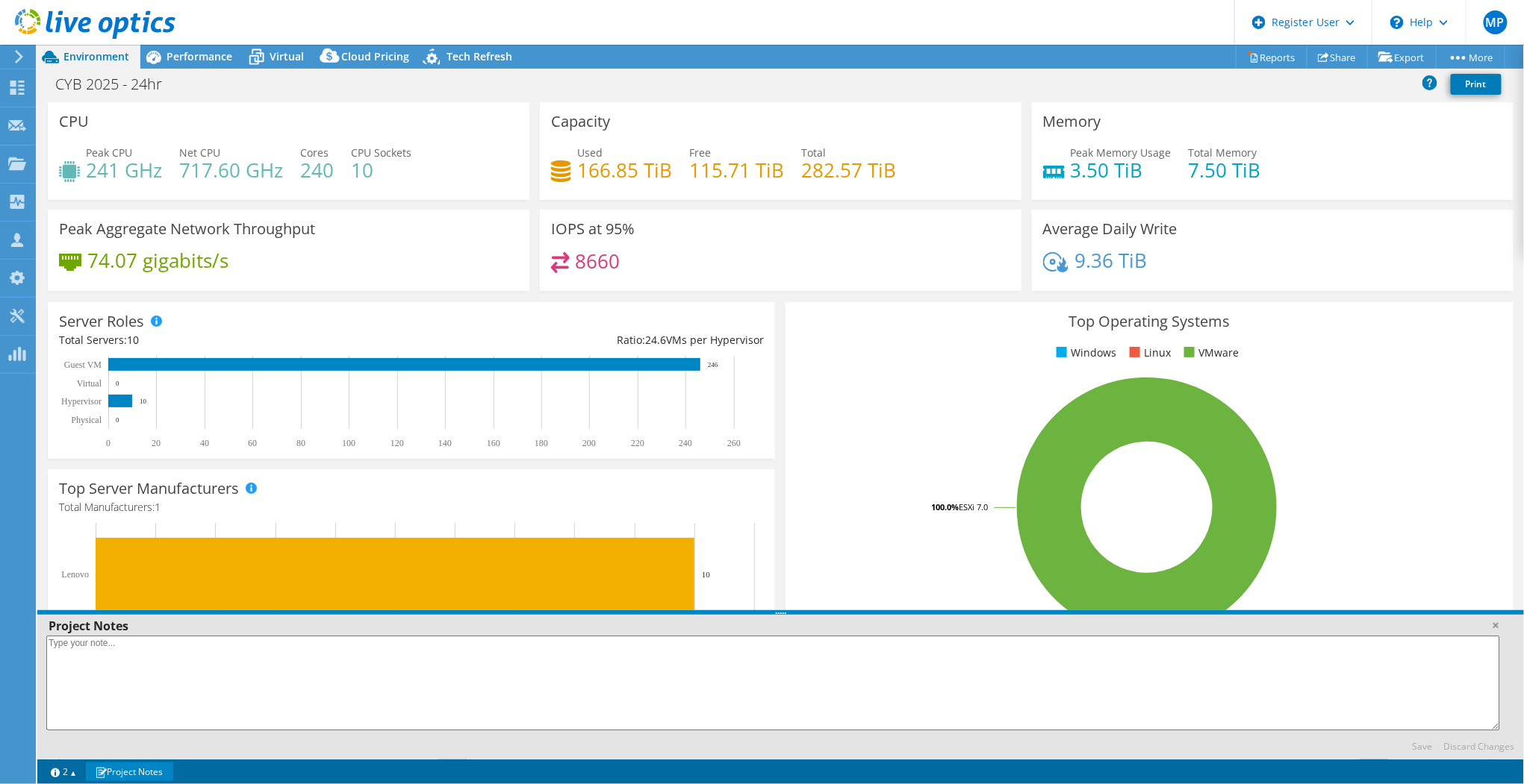
click at [1315, 187] on div "Peak Memory Usage 3.50 TiB Total Memory 7.50 TiB" at bounding box center [1273, 169] width 459 height 48
click at [1262, 107] on div "Memory Peak Memory Usage 3.50 TiB Total Memory 7.50 TiB" at bounding box center [1273, 151] width 481 height 98
click at [1505, 10] on div "MP" at bounding box center [1495, 22] width 59 height 45
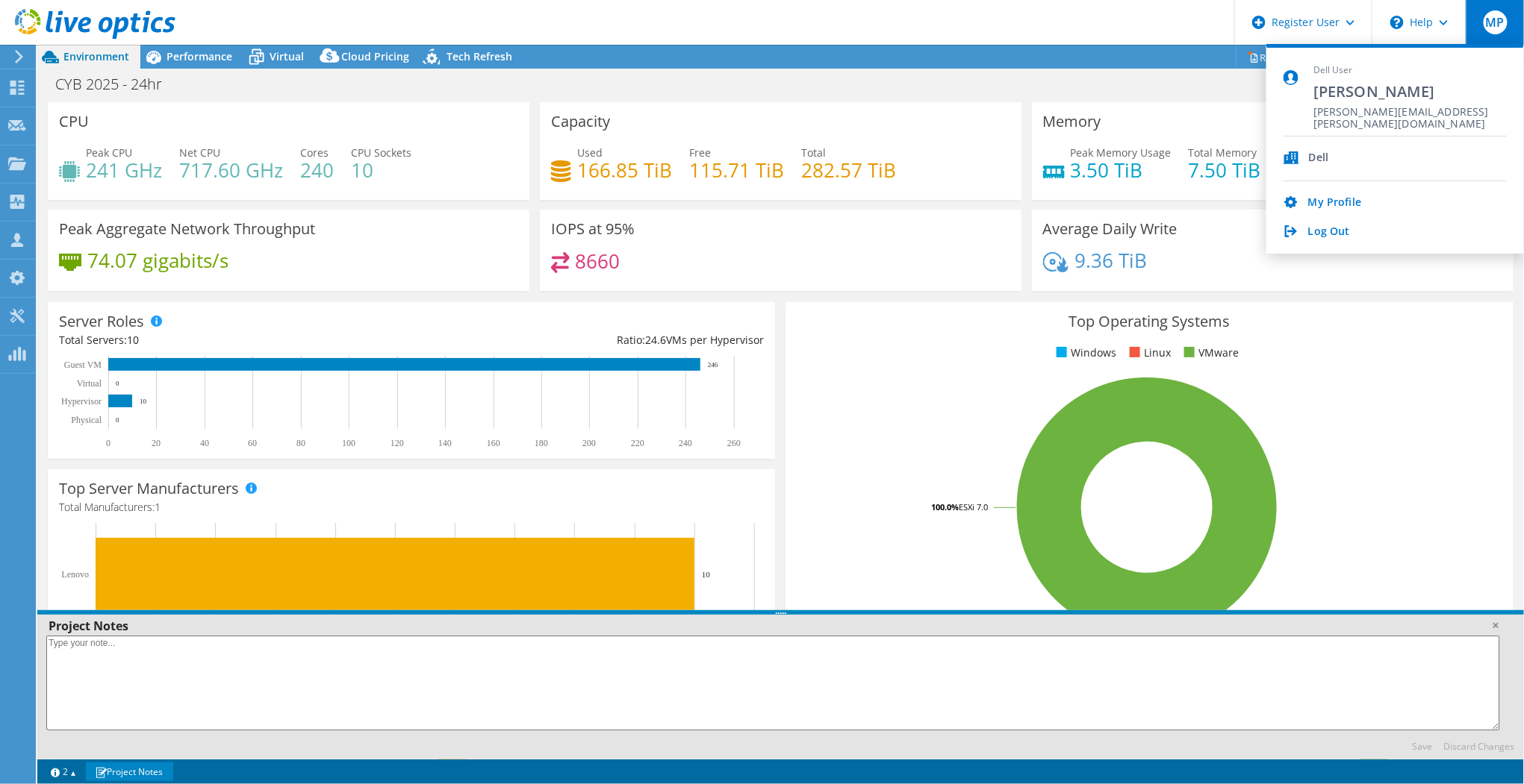
click at [1077, 109] on div "Memory Peak Memory Usage 3.50 TiB Total Memory 7.50 TiB" at bounding box center [1273, 151] width 481 height 98
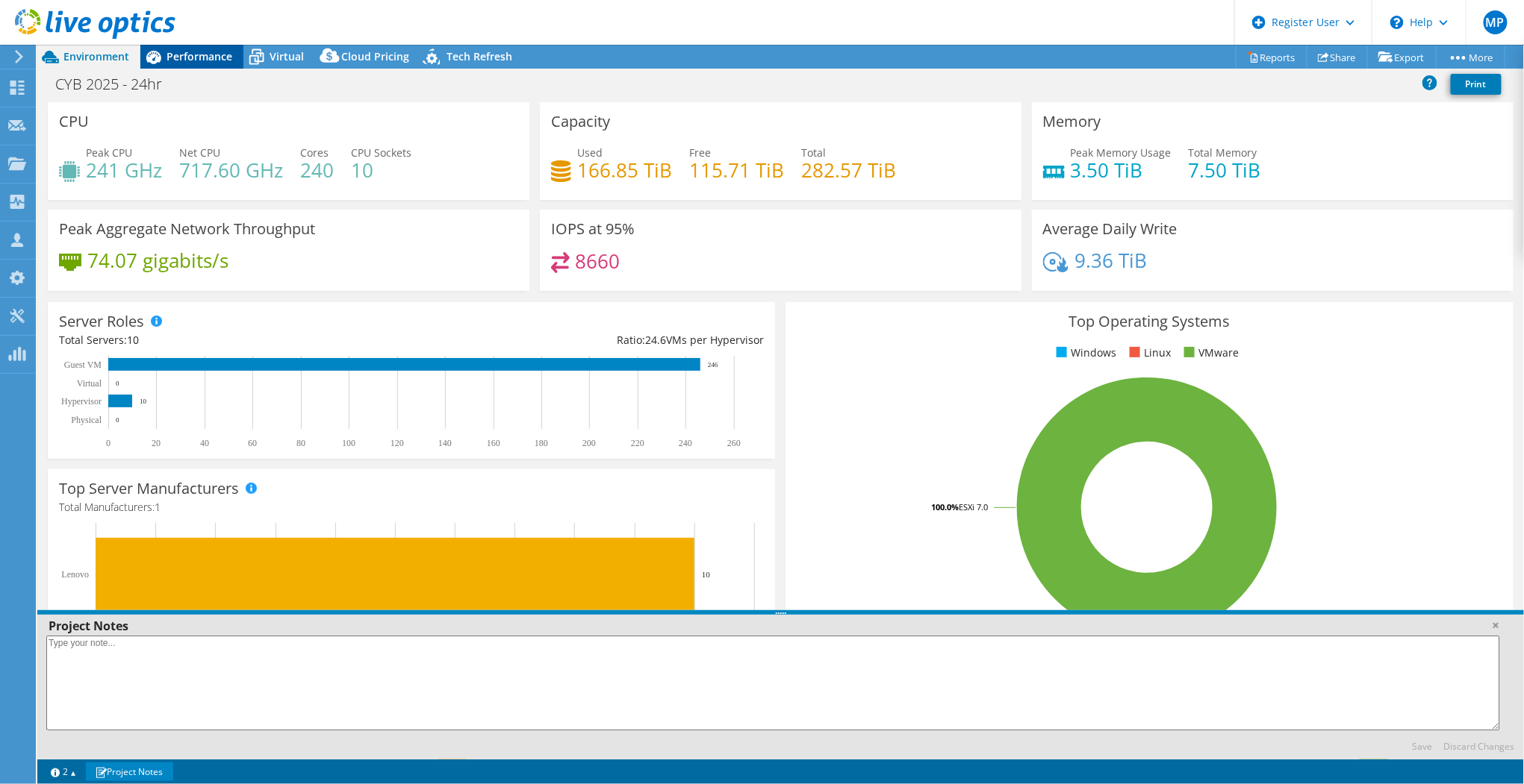
click at [169, 59] on span "Performance" at bounding box center [199, 56] width 65 height 14
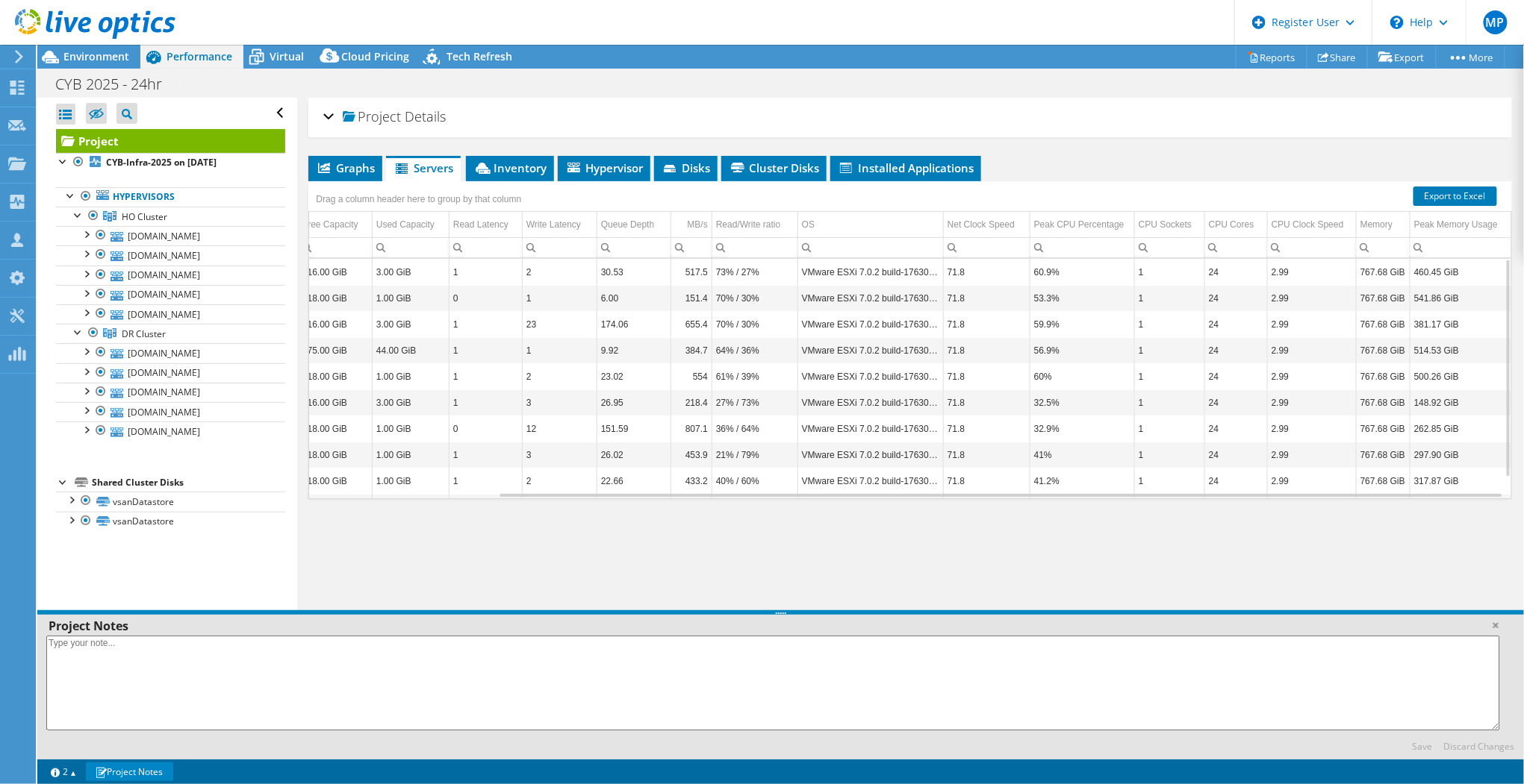
click at [127, 762] on section "Warnings Messages Queue Depth is not recorded from VMware VCenter servers and w…" at bounding box center [780, 772] width 1487 height 25
click at [134, 768] on link "Project Notes" at bounding box center [129, 772] width 87 height 19
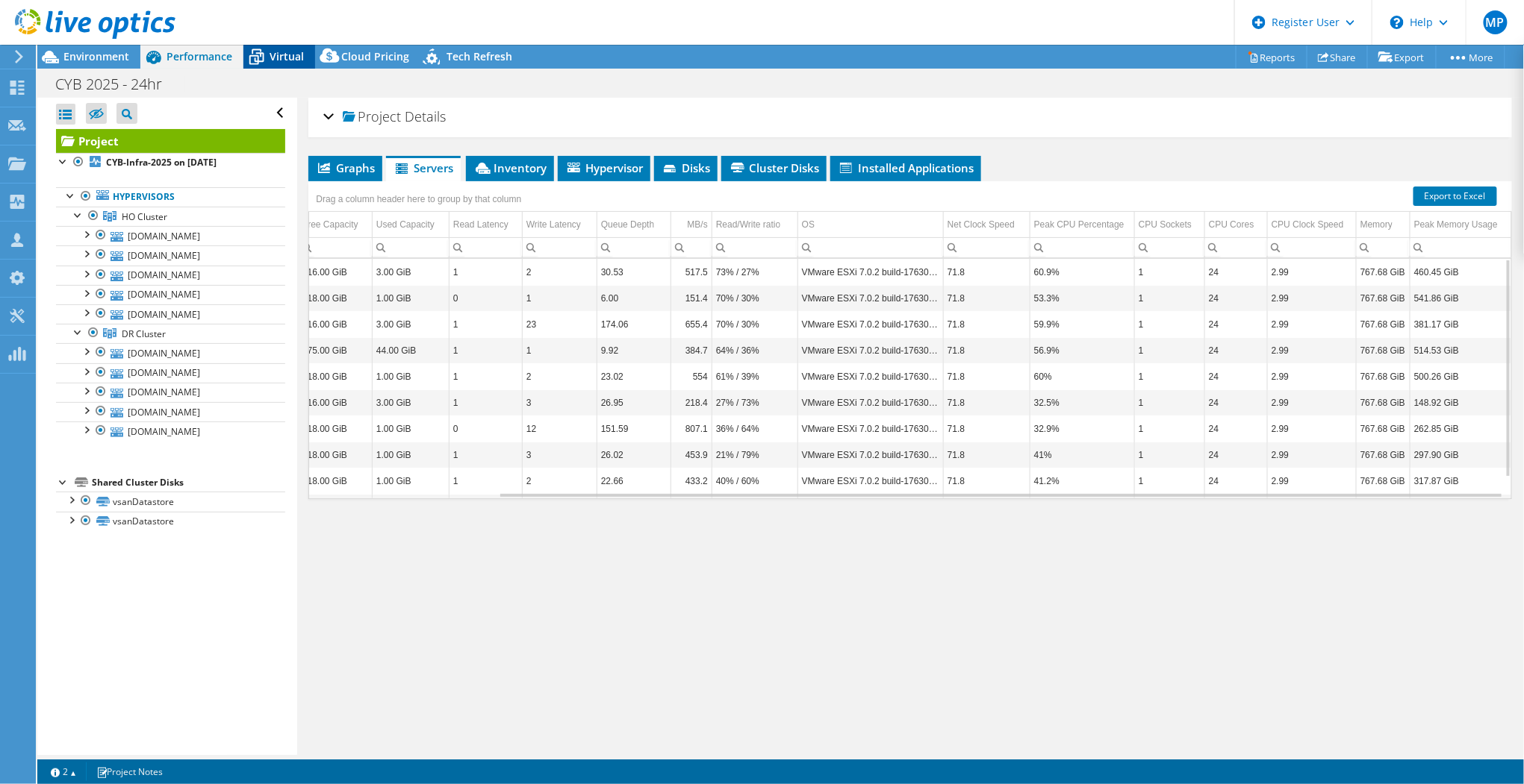
click at [265, 65] on icon at bounding box center [257, 57] width 26 height 26
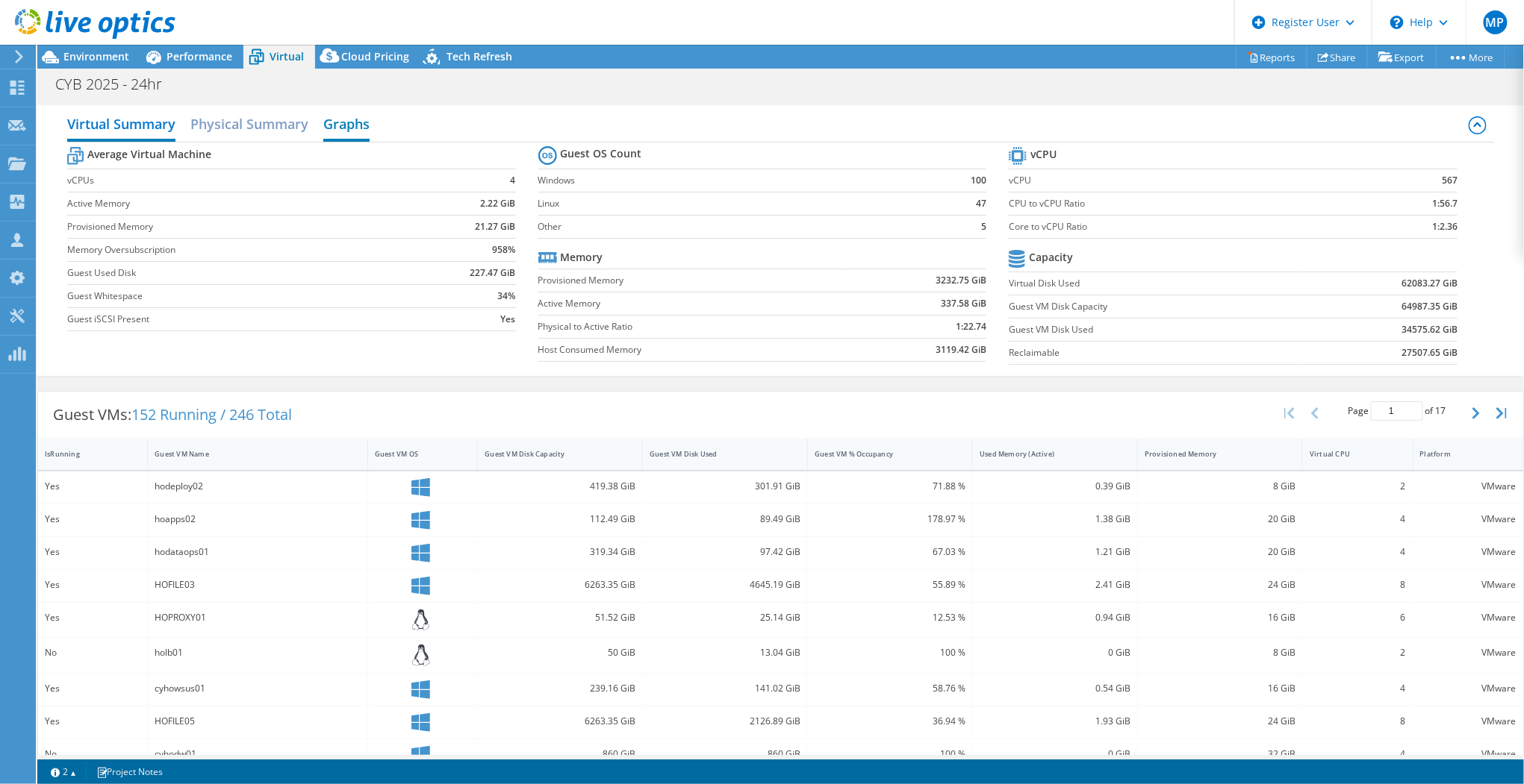
click at [332, 115] on h2 "Graphs" at bounding box center [347, 126] width 46 height 33
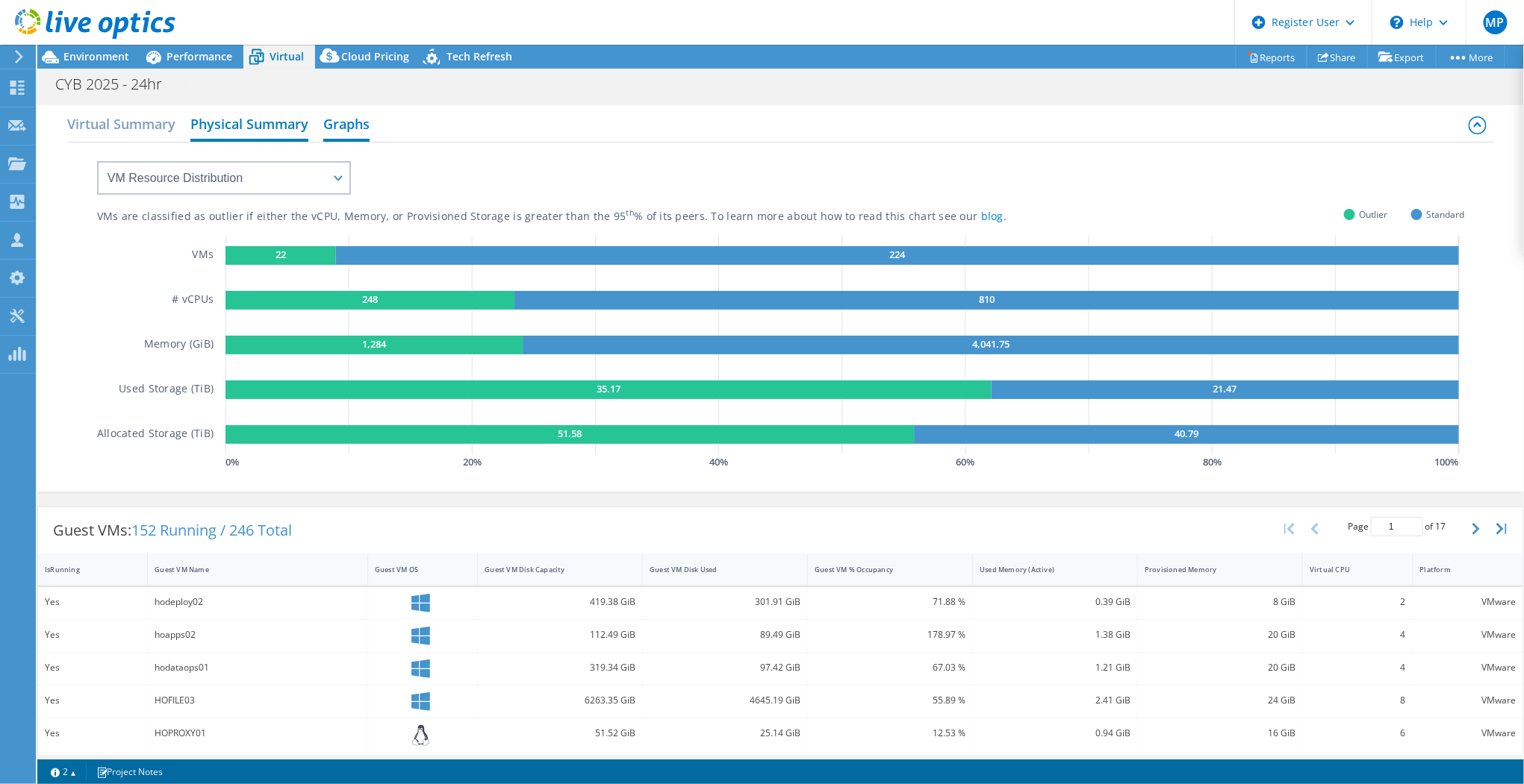
click at [205, 124] on h2 "Physical Summary" at bounding box center [249, 126] width 118 height 33
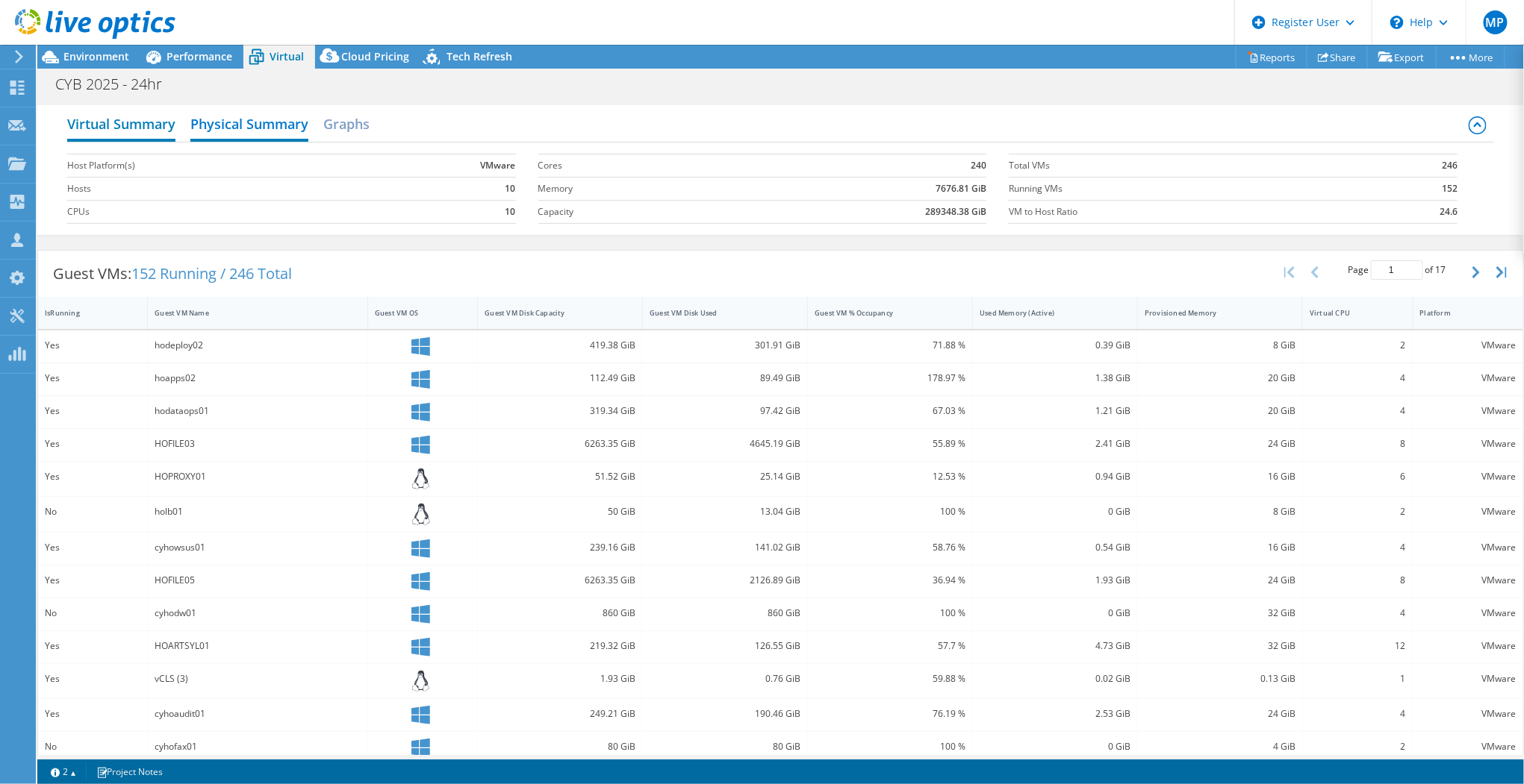
click at [134, 120] on h2 "Virtual Summary" at bounding box center [121, 126] width 108 height 33
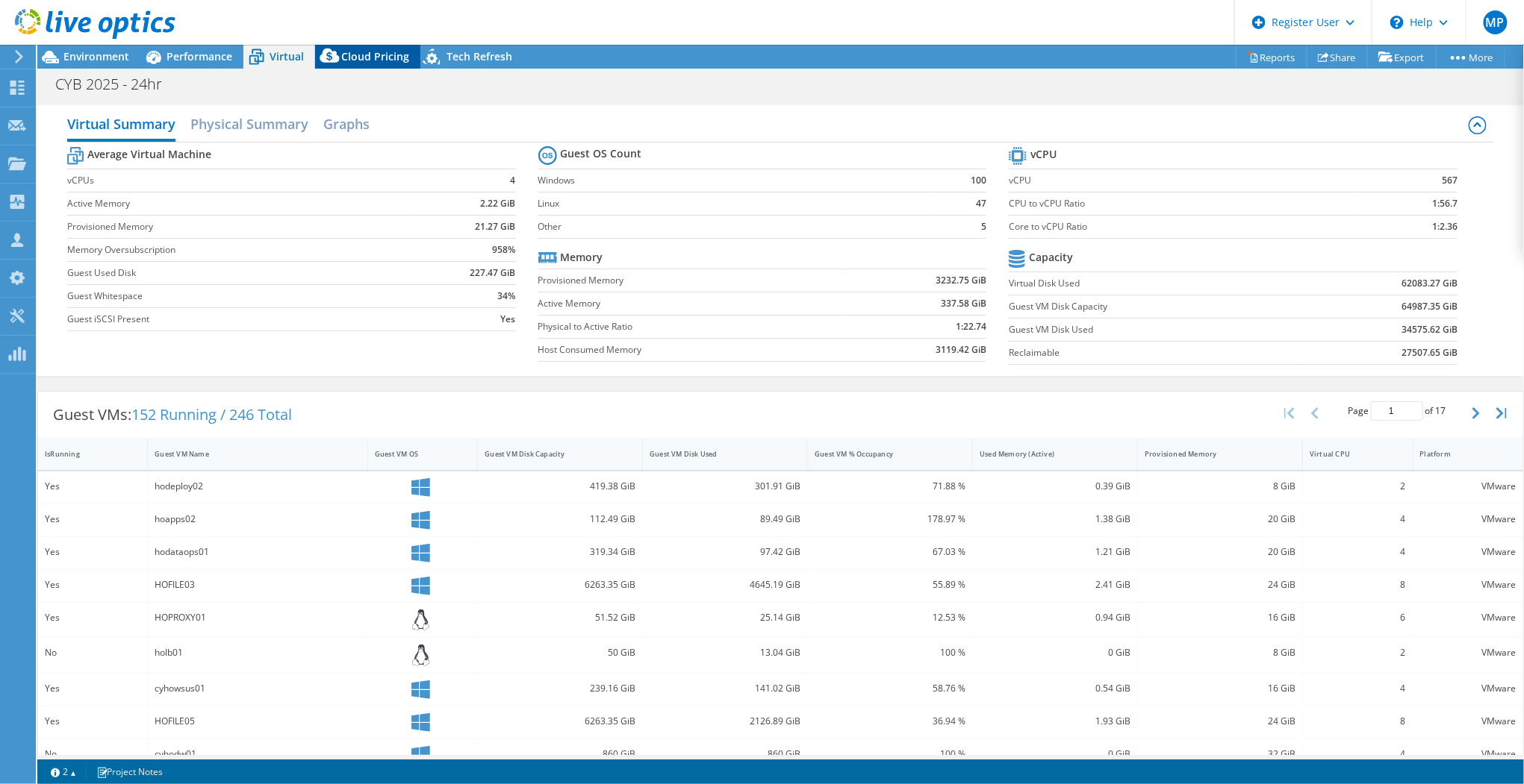
click at [380, 59] on span "Cloud Pricing" at bounding box center [375, 56] width 68 height 14
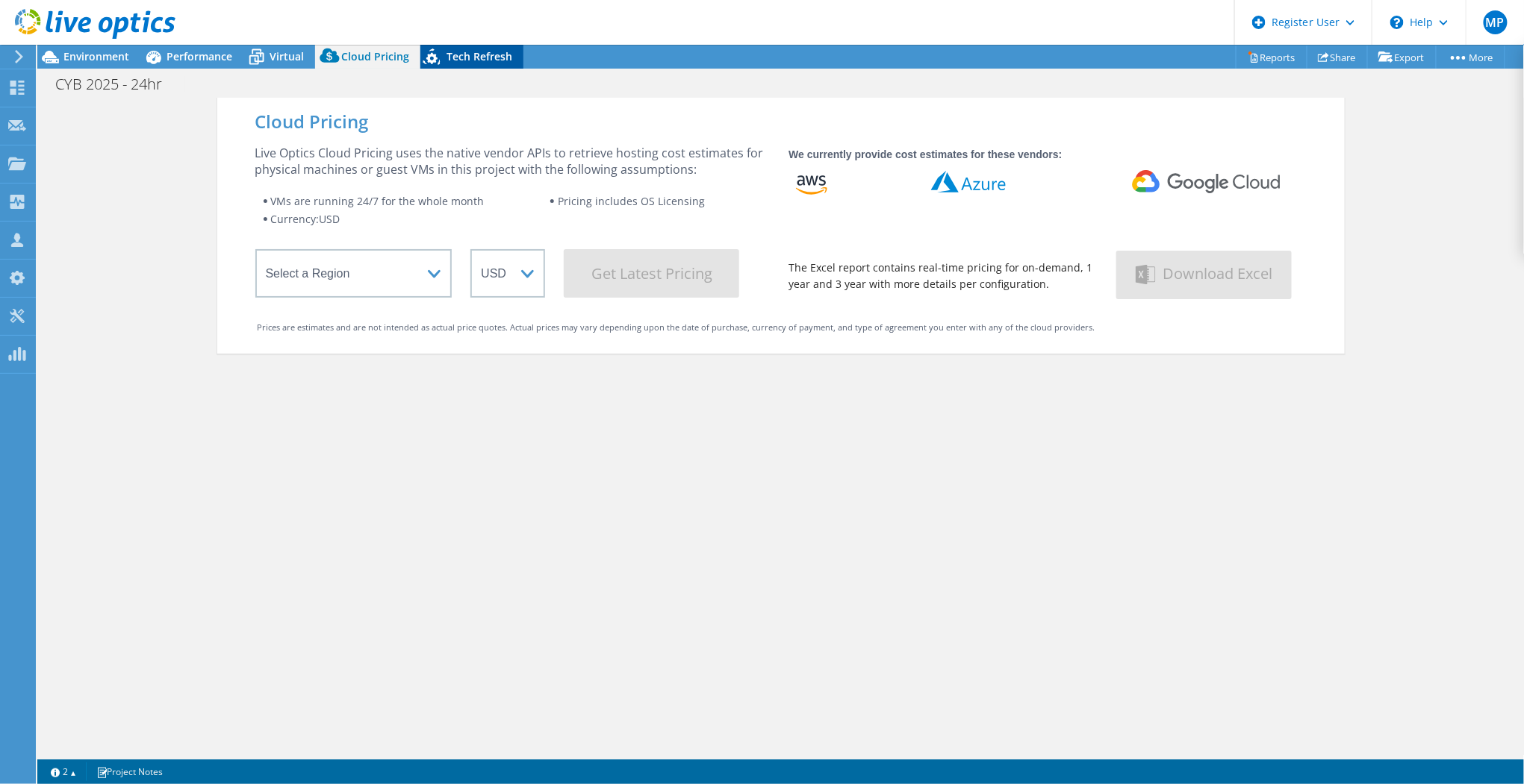
click at [479, 58] on span "Tech Refresh" at bounding box center [480, 56] width 65 height 14
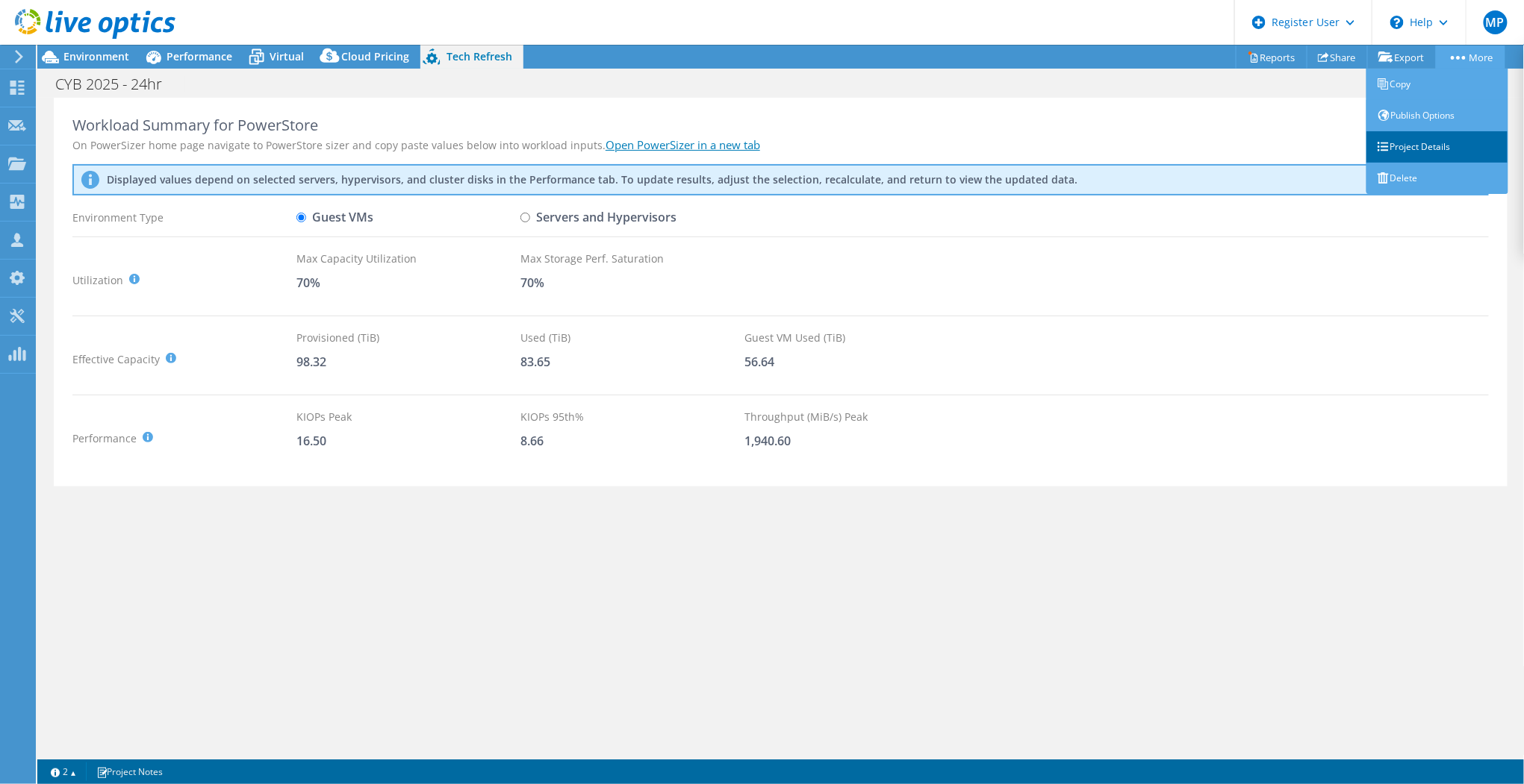
click at [1394, 133] on link "Project Details" at bounding box center [1437, 147] width 142 height 31
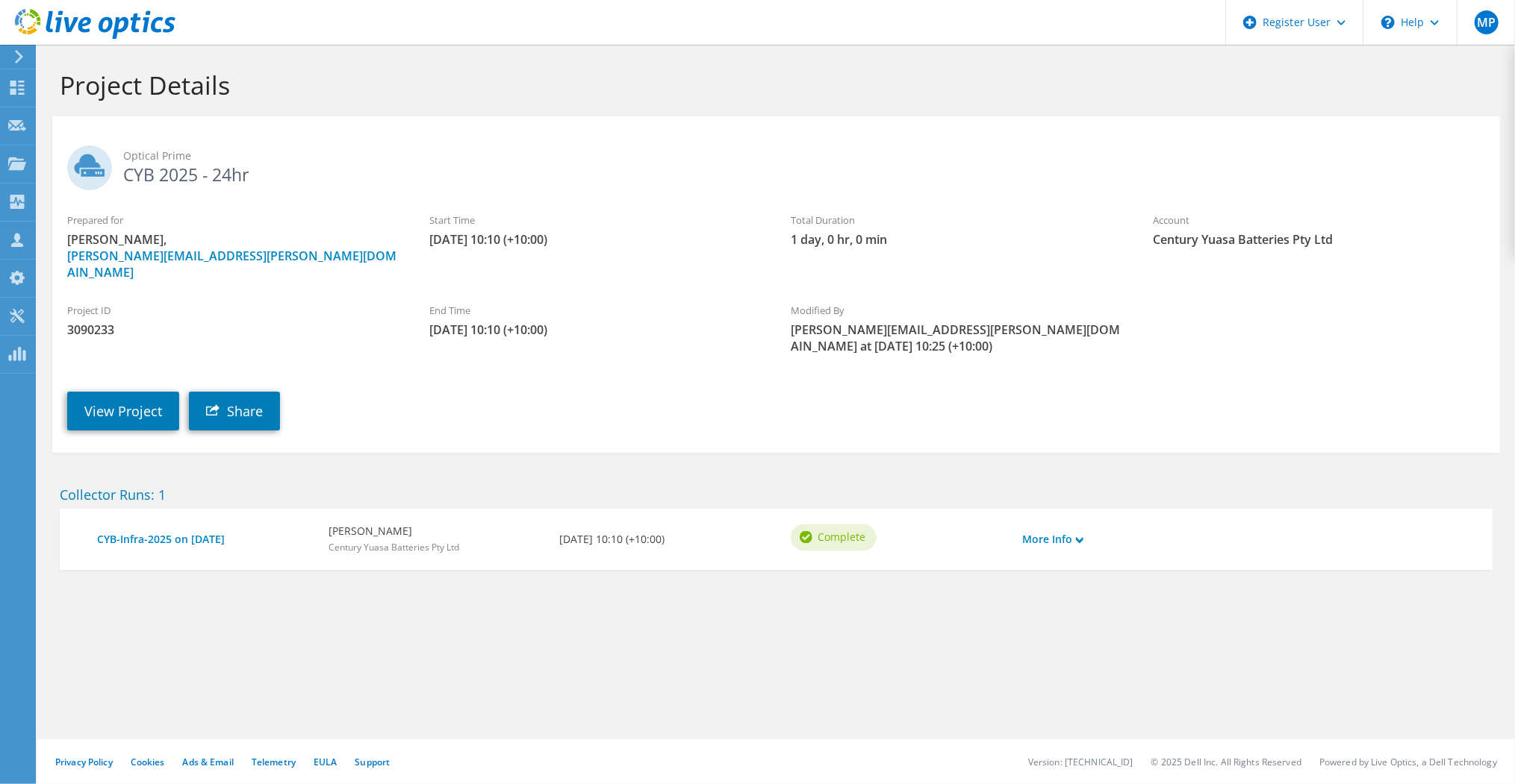
click at [97, 322] on span "3090233" at bounding box center [233, 330] width 332 height 16
drag, startPoint x: 200, startPoint y: 177, endPoint x: 127, endPoint y: 182, distance: 73.2
click at [127, 182] on h2 "Optical Prime CYB 2025 - 24hr" at bounding box center [776, 164] width 1418 height 37
click at [79, 322] on span "3090233" at bounding box center [233, 330] width 332 height 16
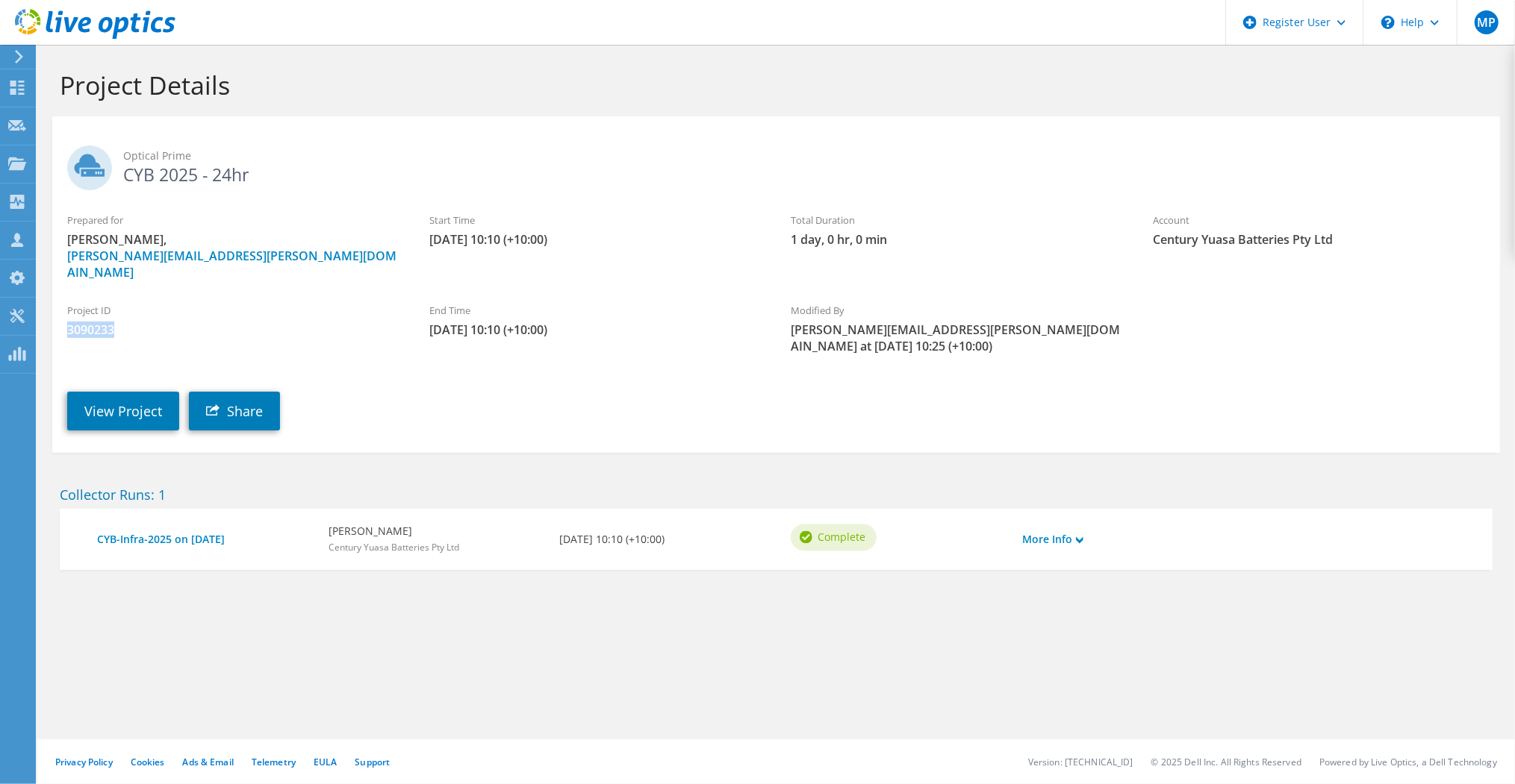
click at [79, 322] on span "3090233" at bounding box center [233, 330] width 332 height 16
copy span "3090233"
